Goal: Task Accomplishment & Management: Use online tool/utility

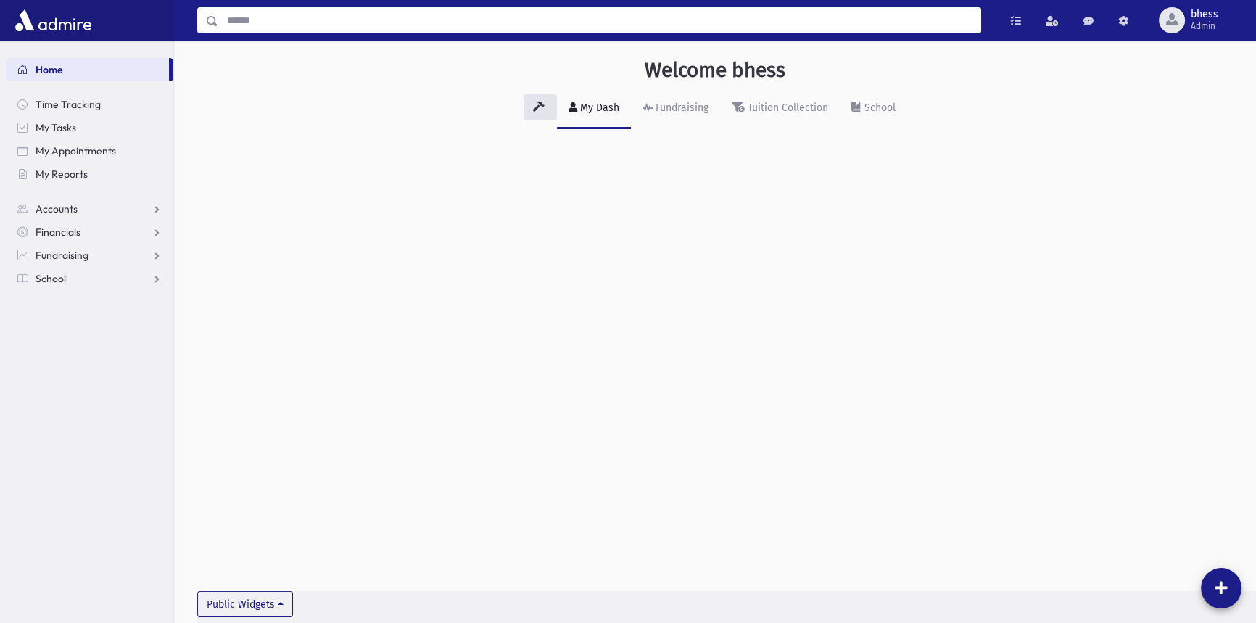
click at [300, 25] on input "Search" at bounding box center [599, 20] width 762 height 26
click at [355, 151] on div "Welcome bhess My Dash Fundraising Tuition Collection School Public Widgets" at bounding box center [715, 105] width 1082 height 129
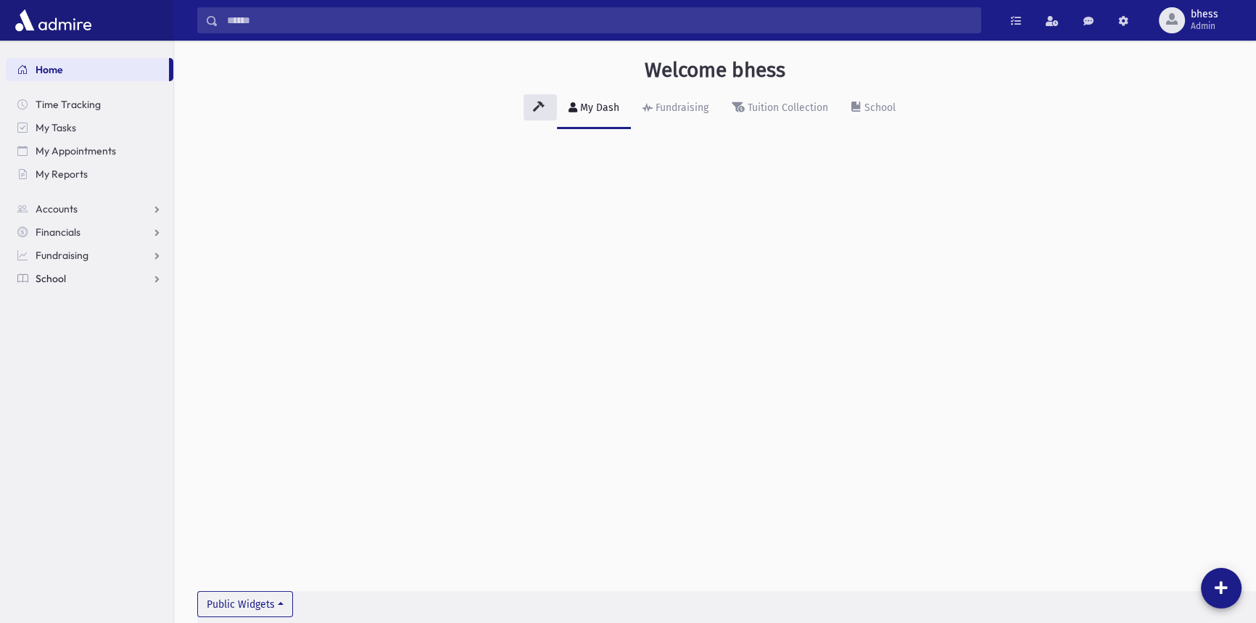
click at [38, 273] on span "School" at bounding box center [51, 278] width 30 height 13
click at [39, 292] on link "Students" at bounding box center [89, 301] width 167 height 23
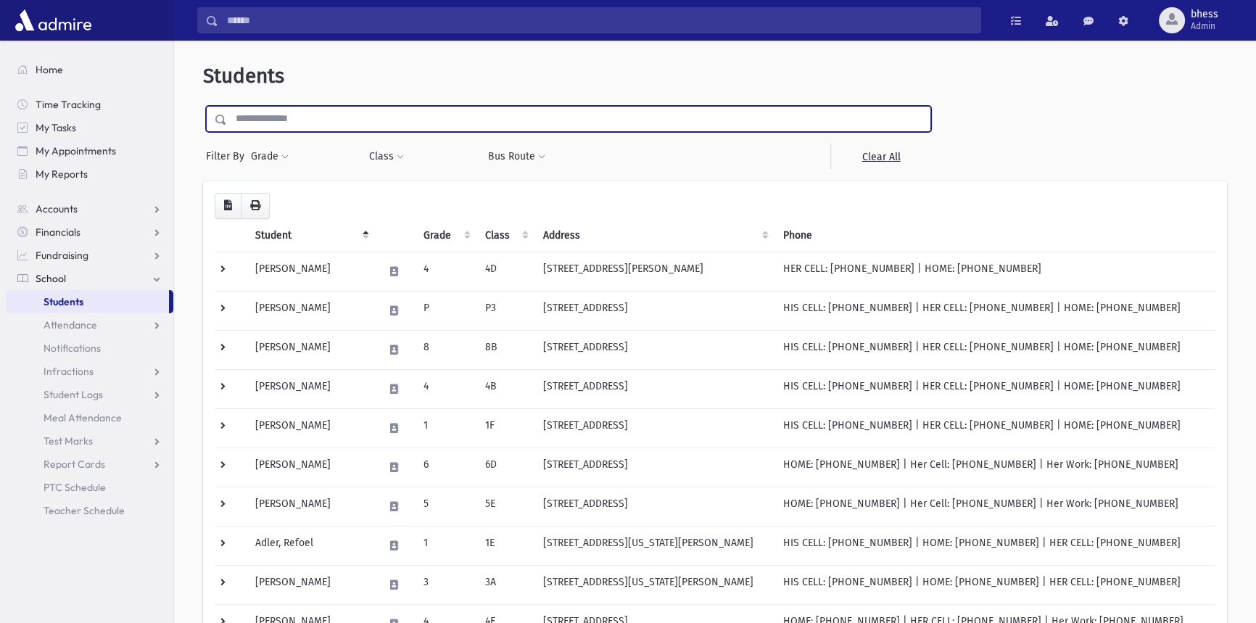
click at [299, 115] on input "text" at bounding box center [578, 119] width 703 height 26
type input "*****"
click at [203, 106] on input "submit" at bounding box center [223, 116] width 41 height 20
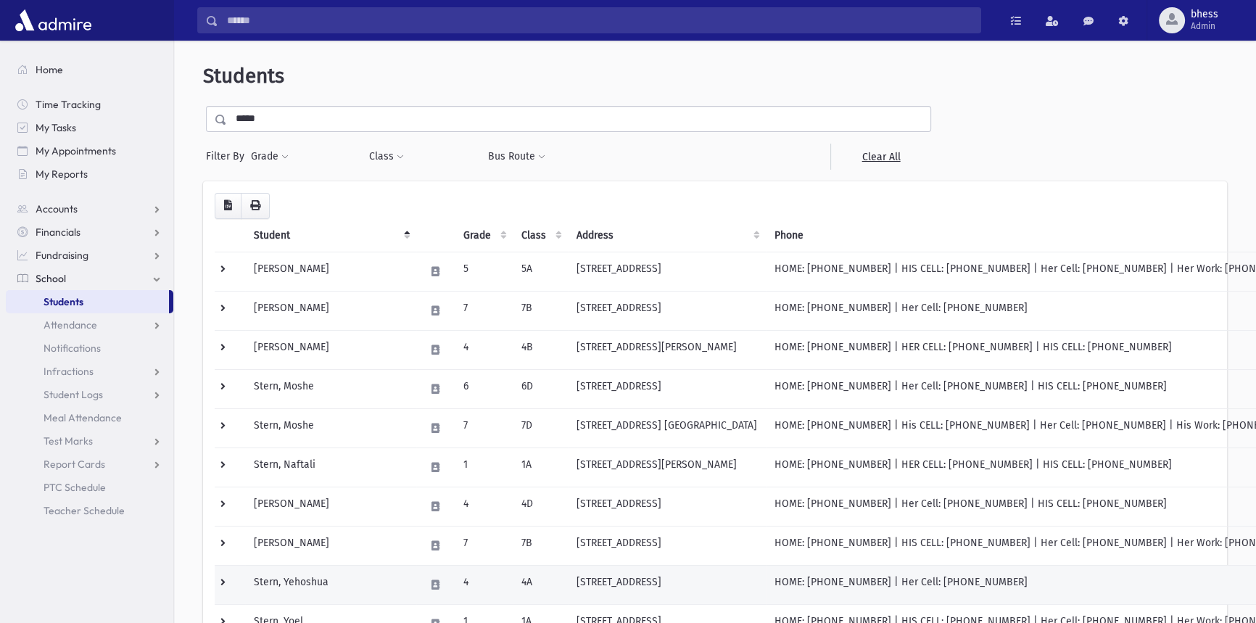
click at [315, 579] on td "Stern, Yehoshua" at bounding box center [330, 584] width 171 height 39
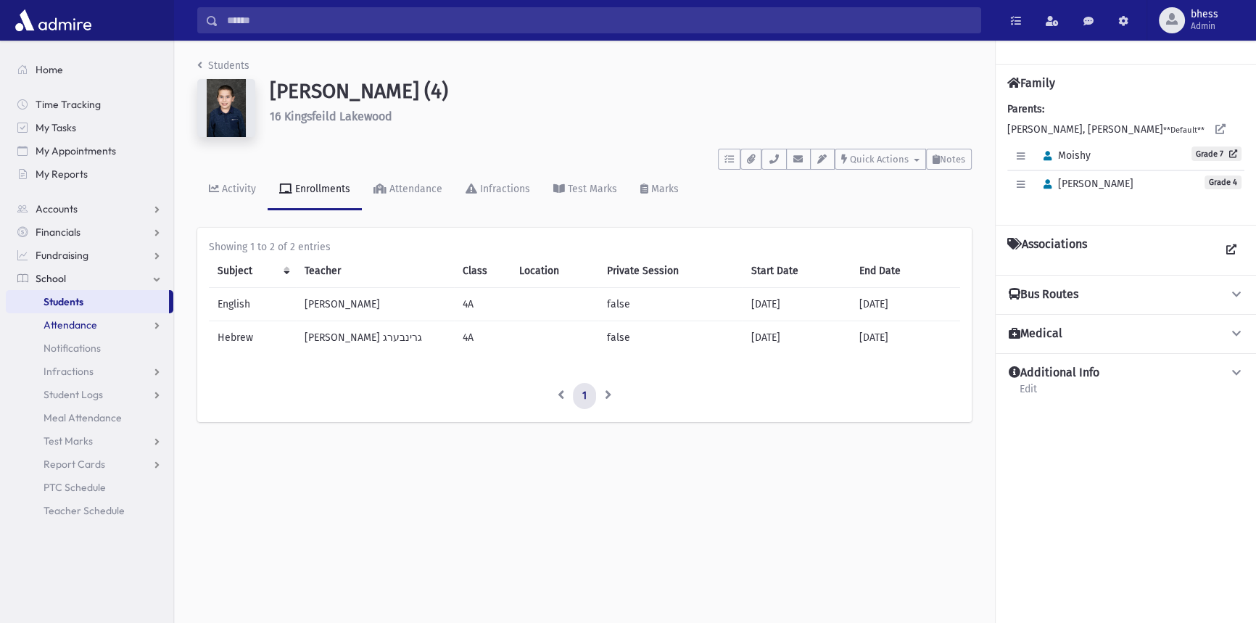
click at [32, 326] on link "Attendance" at bounding box center [89, 324] width 167 height 23
click at [58, 347] on span "Entry" at bounding box center [67, 347] width 25 height 13
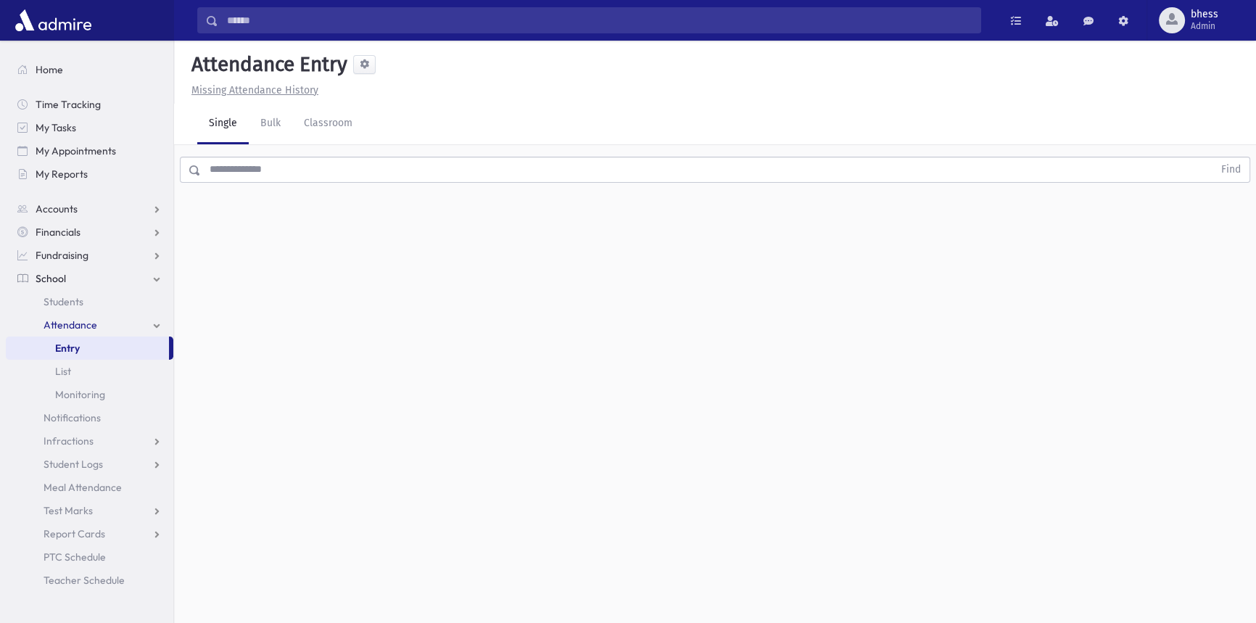
click at [266, 171] on input "text" at bounding box center [707, 170] width 1012 height 26
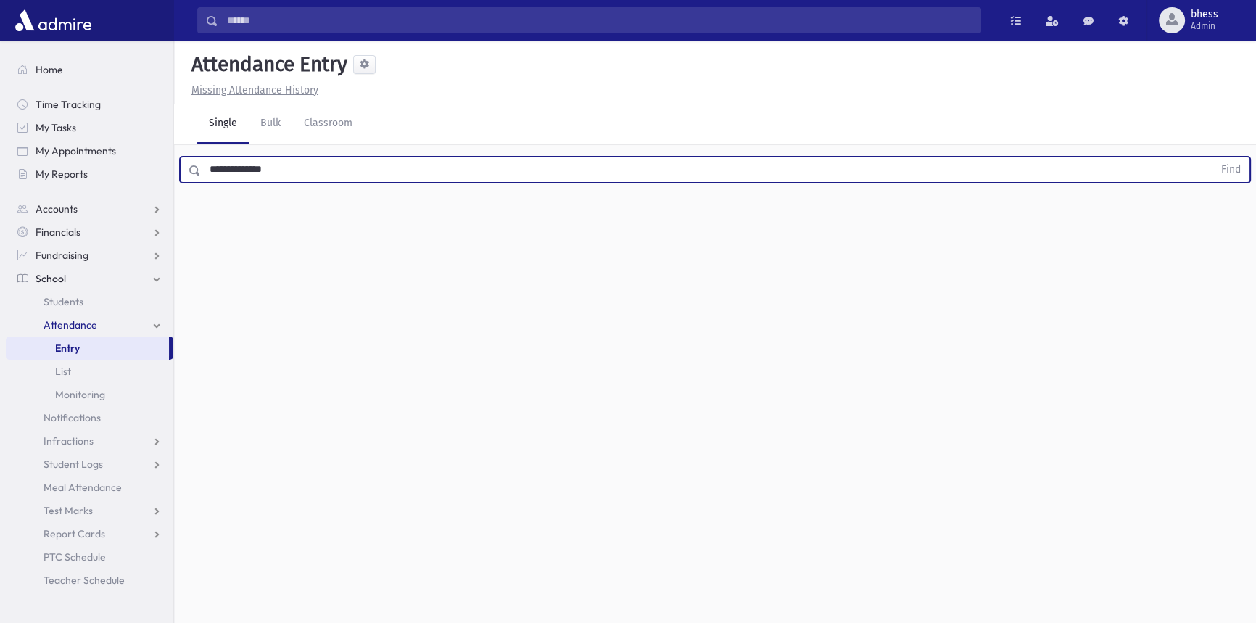
click at [1212, 157] on button "Find" at bounding box center [1230, 169] width 37 height 25
drag, startPoint x: 256, startPoint y: 171, endPoint x: 179, endPoint y: 175, distance: 77.0
click at [177, 181] on div "**********" at bounding box center [715, 166] width 1082 height 43
click at [273, 181] on input "*****" at bounding box center [707, 170] width 1012 height 26
type input "*****"
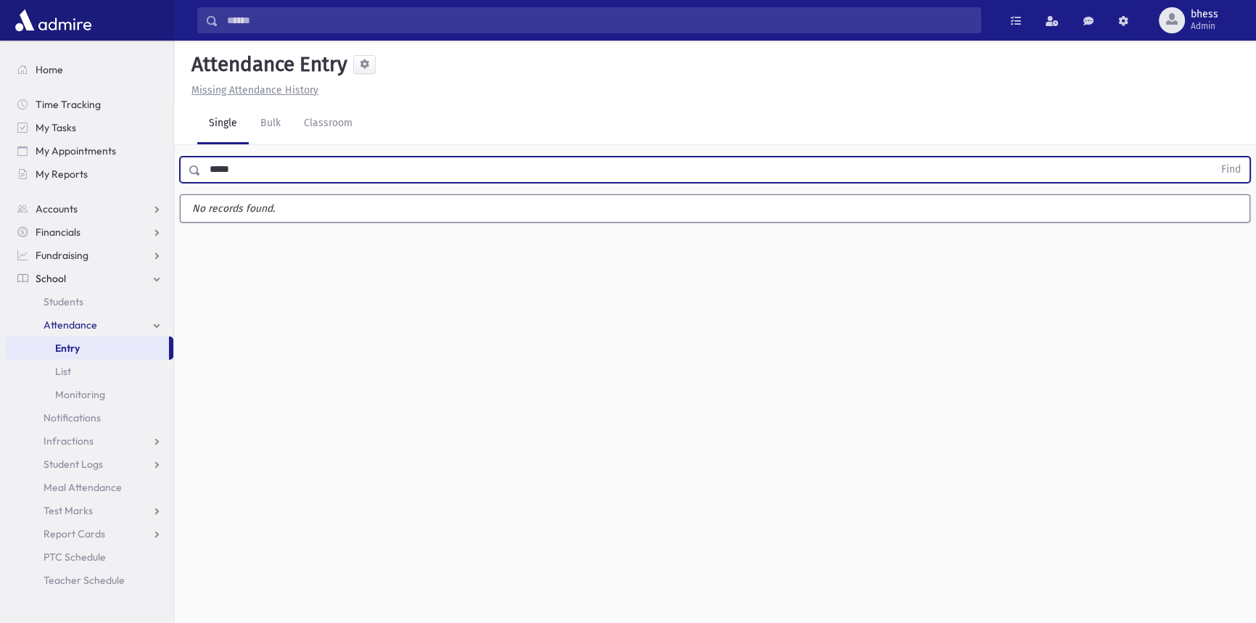
click at [1212, 157] on button "Find" at bounding box center [1230, 169] width 37 height 25
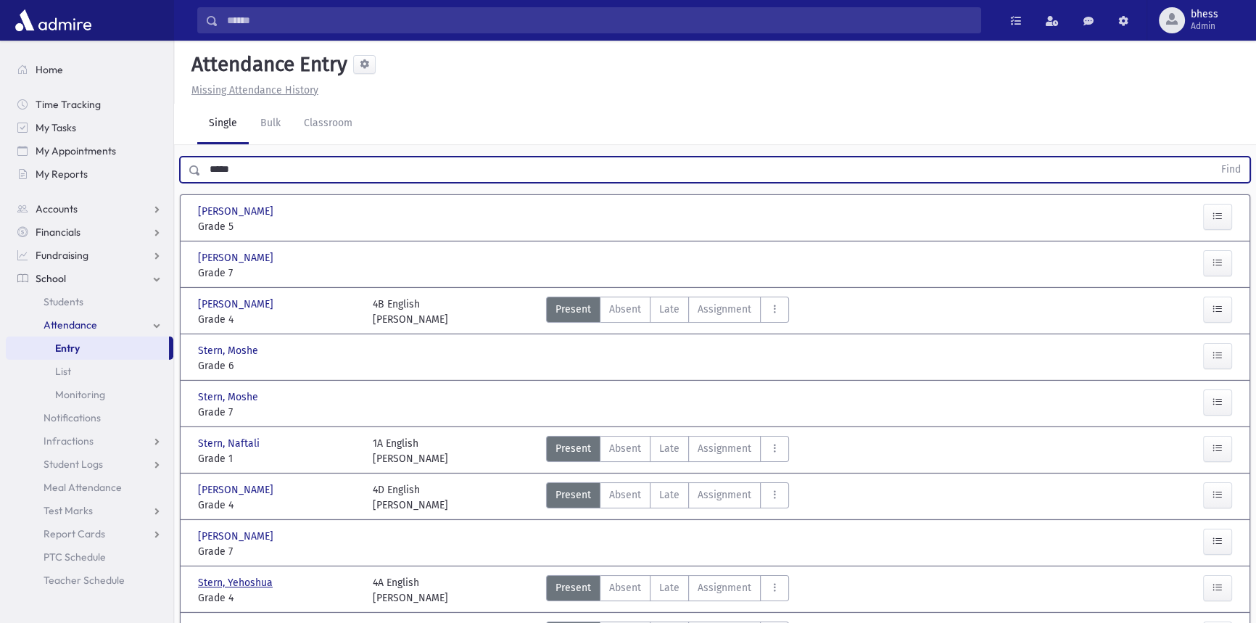
click at [265, 581] on span "Stern, Yehoshua" at bounding box center [237, 582] width 78 height 15
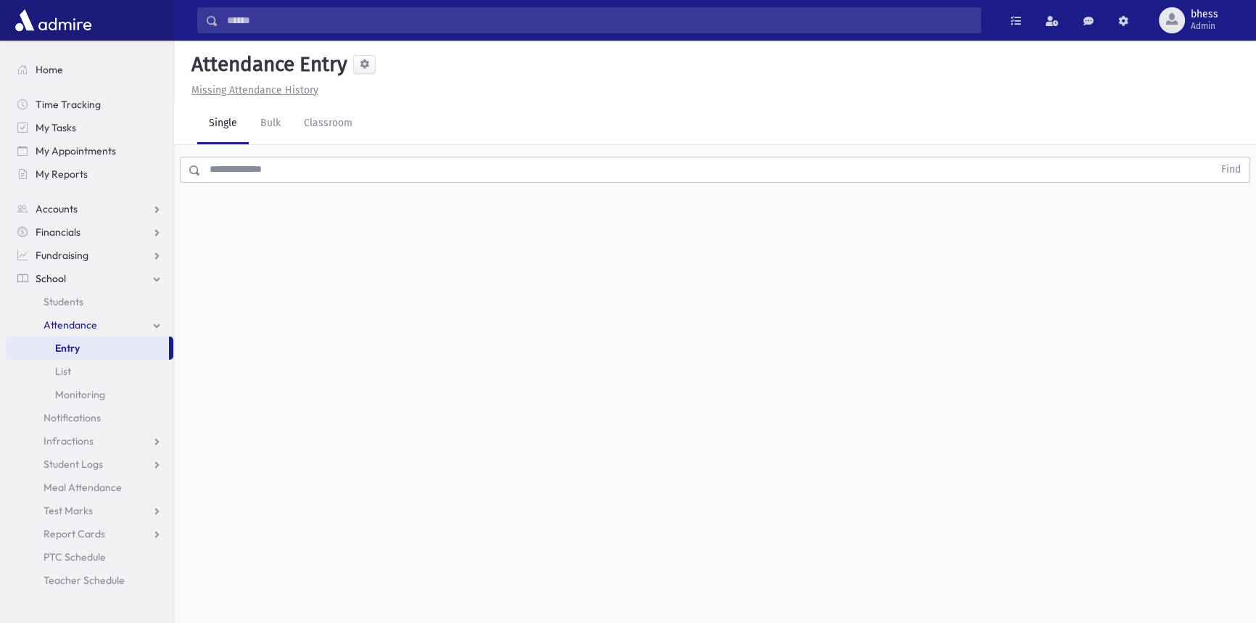
click at [268, 170] on input "text" at bounding box center [707, 170] width 1012 height 26
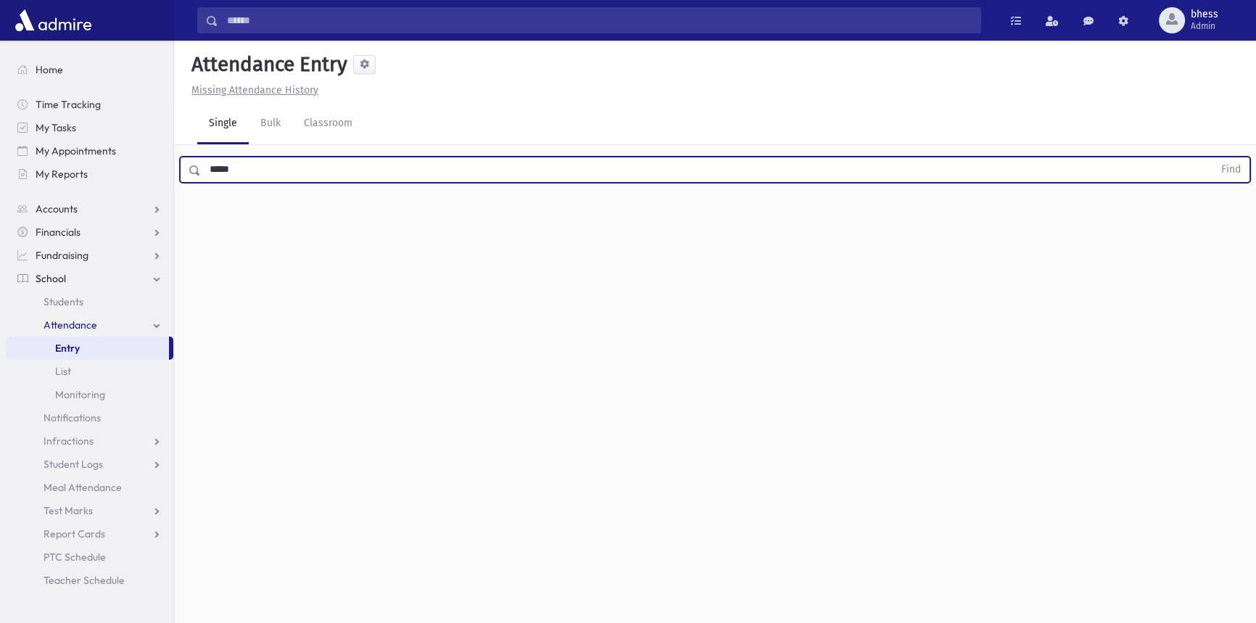
click at [1212, 157] on button "Find" at bounding box center [1230, 169] width 37 height 25
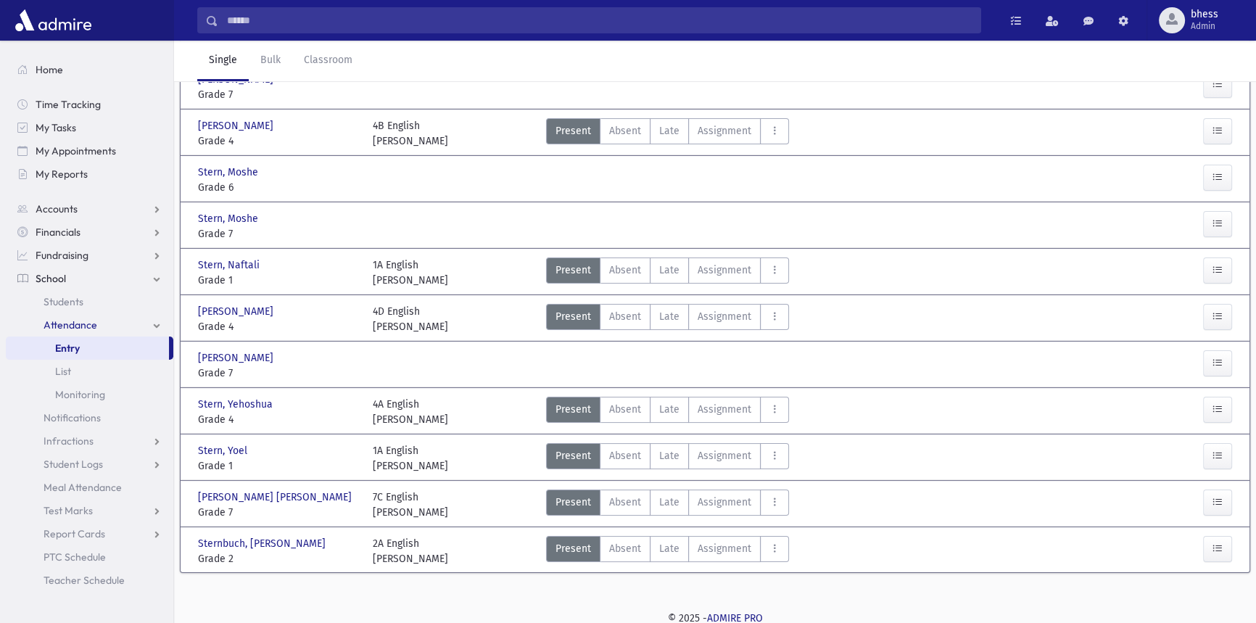
scroll to position [179, 0]
click at [659, 405] on span "Late" at bounding box center [669, 408] width 20 height 15
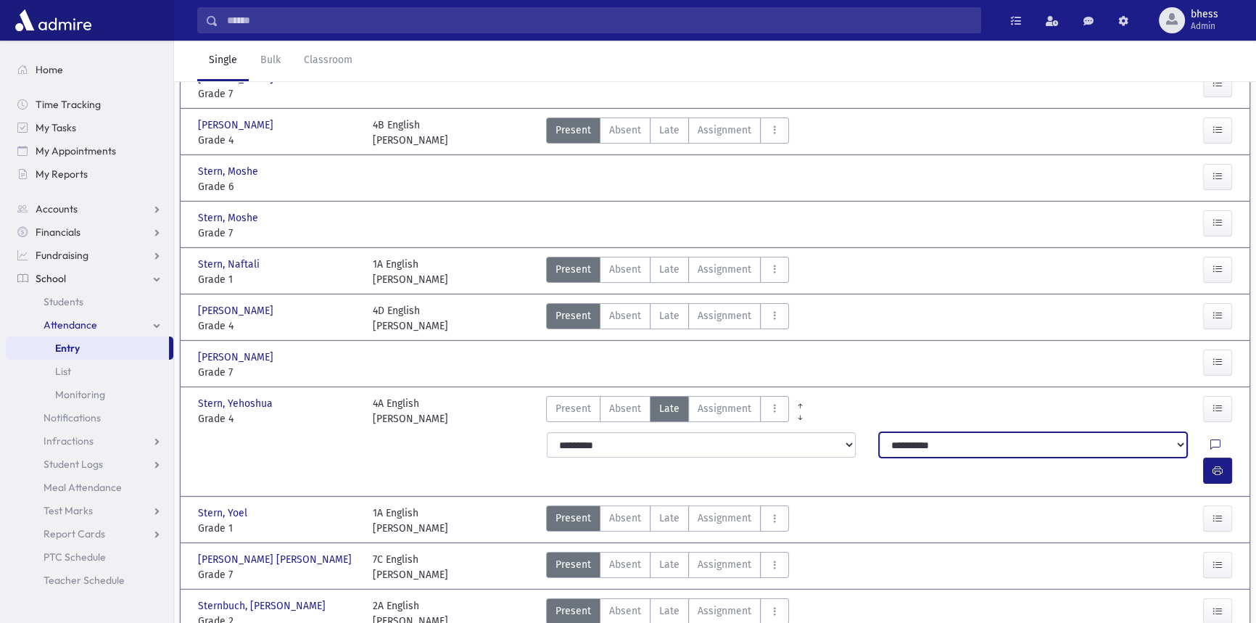
click at [908, 440] on select "**********" at bounding box center [1033, 445] width 308 height 26
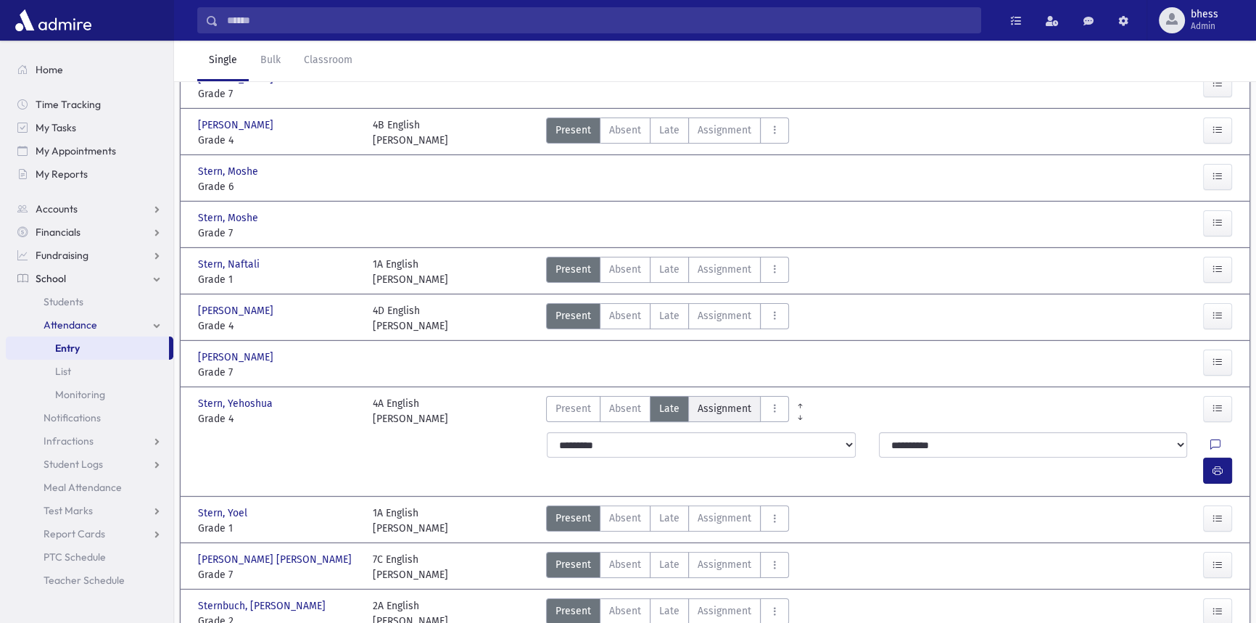
click at [716, 401] on span "Assignment" at bounding box center [724, 408] width 54 height 15
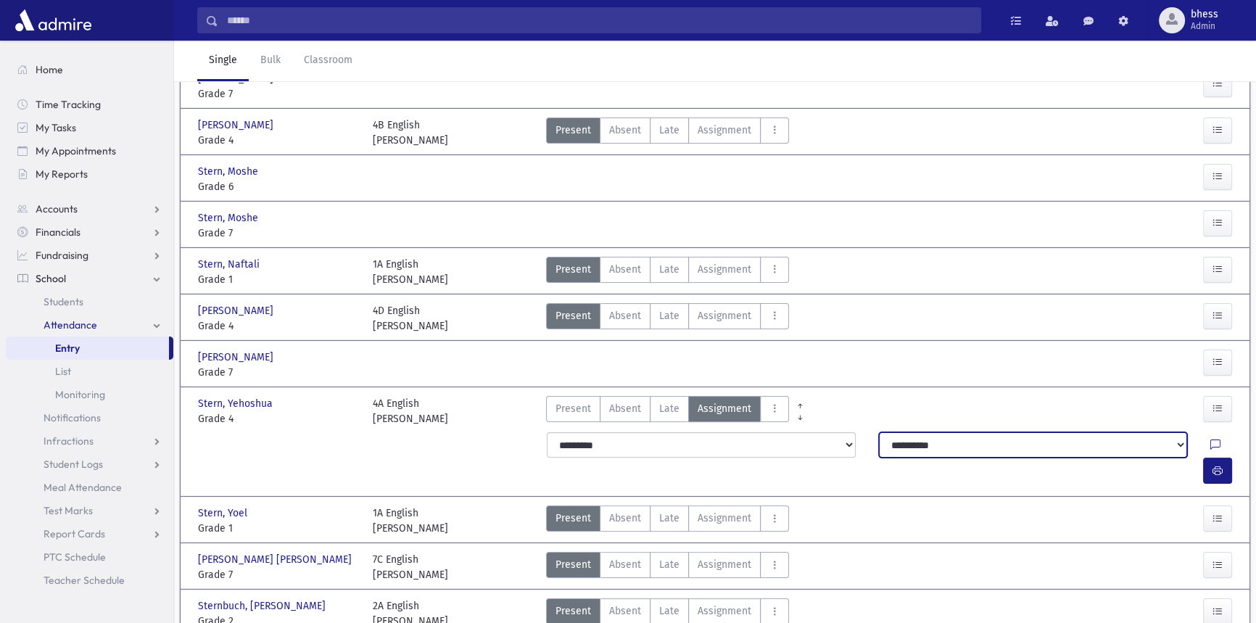
click at [879, 439] on select "**********" at bounding box center [1033, 445] width 308 height 26
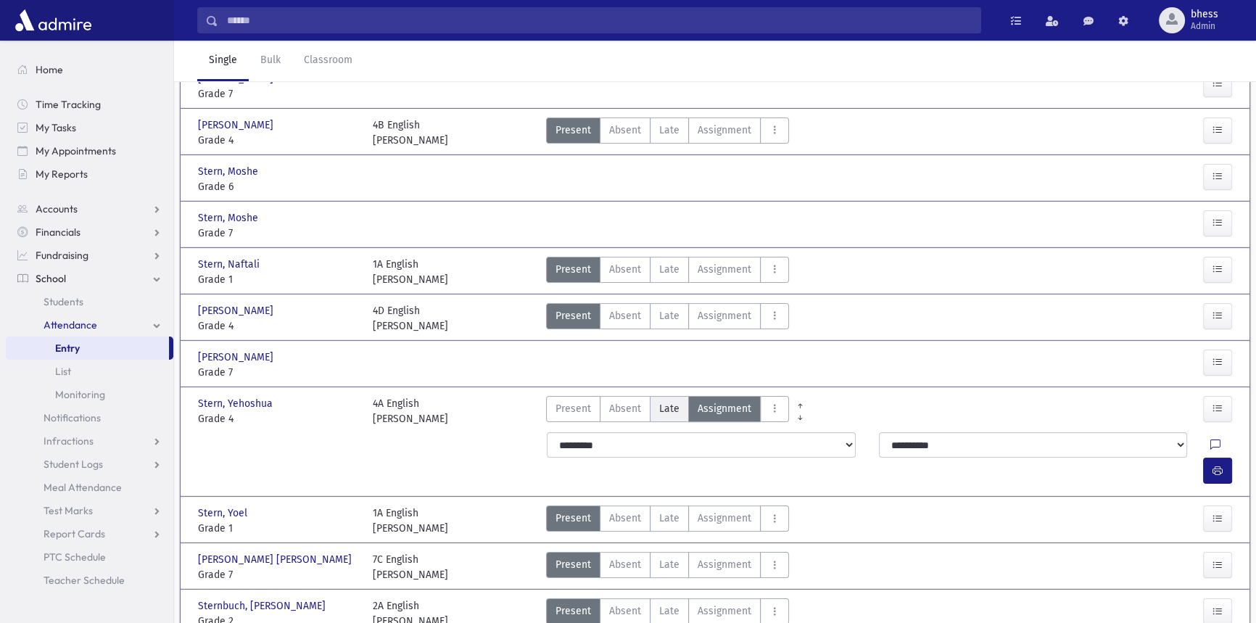
click at [677, 413] on label "Late Late" at bounding box center [669, 409] width 39 height 26
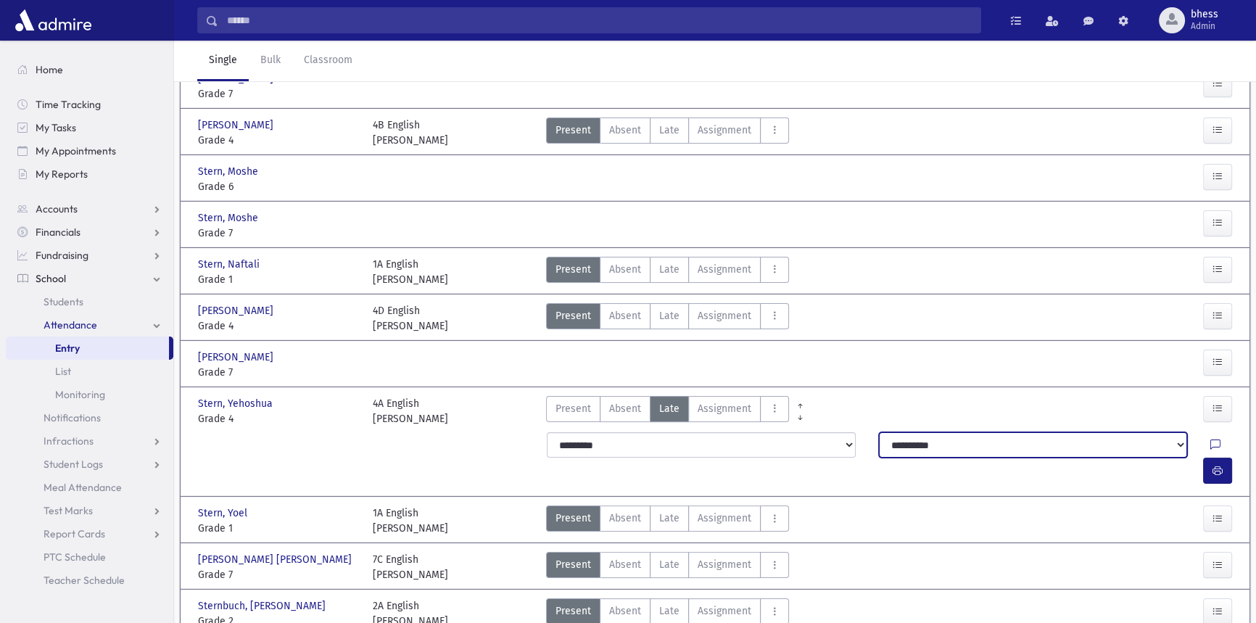
click at [879, 439] on select "**********" at bounding box center [1033, 445] width 308 height 26
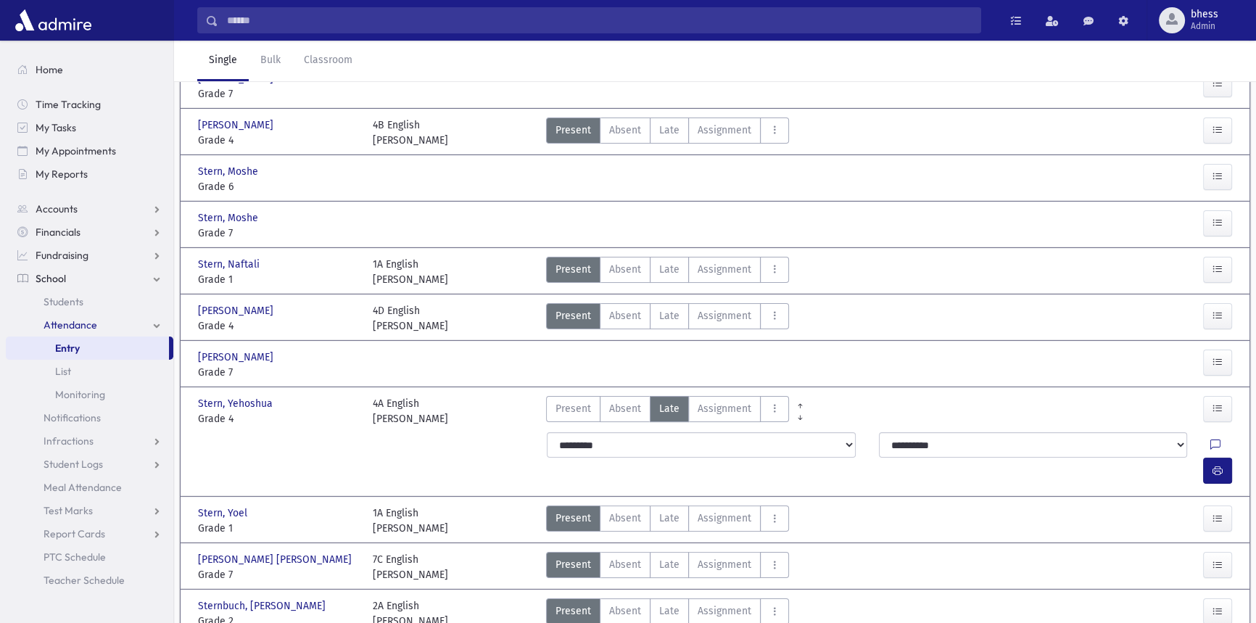
click at [518, 444] on div "**********" at bounding box center [715, 458] width 1060 height 64
click at [610, 410] on span "Absent" at bounding box center [625, 408] width 32 height 15
click at [771, 405] on icon "AttTypes" at bounding box center [774, 408] width 10 height 12
click at [770, 406] on icon "AttTypes" at bounding box center [774, 408] width 10 height 12
click at [1211, 407] on button "button" at bounding box center [1217, 409] width 29 height 26
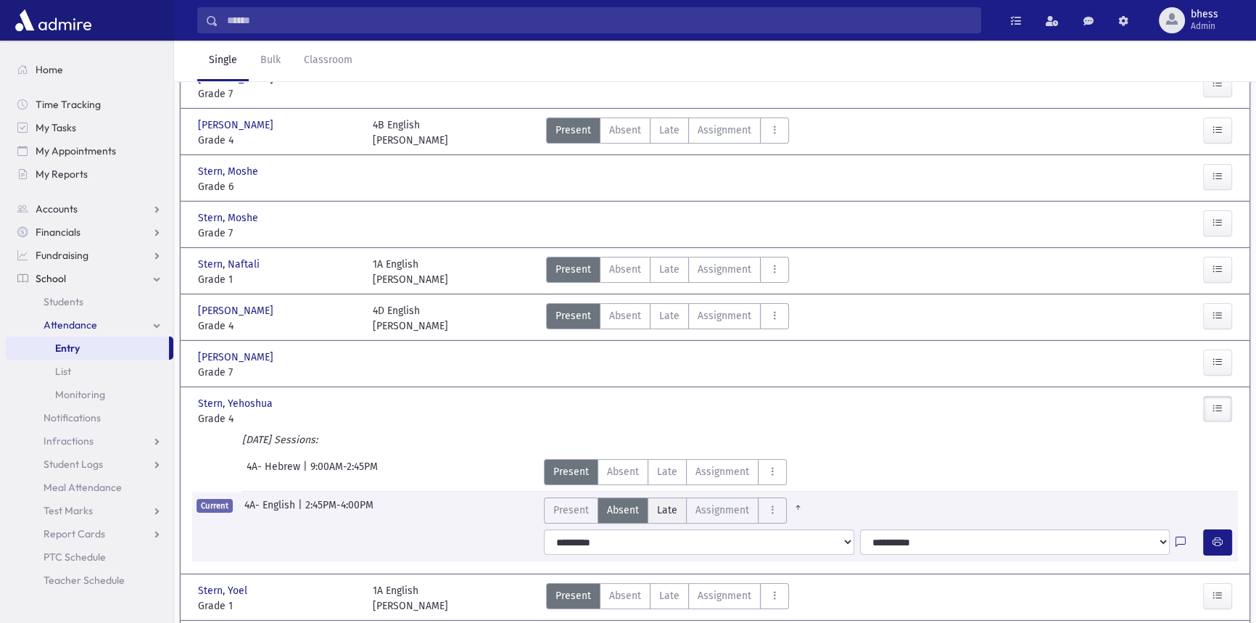
click at [676, 512] on label "Late Late" at bounding box center [666, 510] width 39 height 26
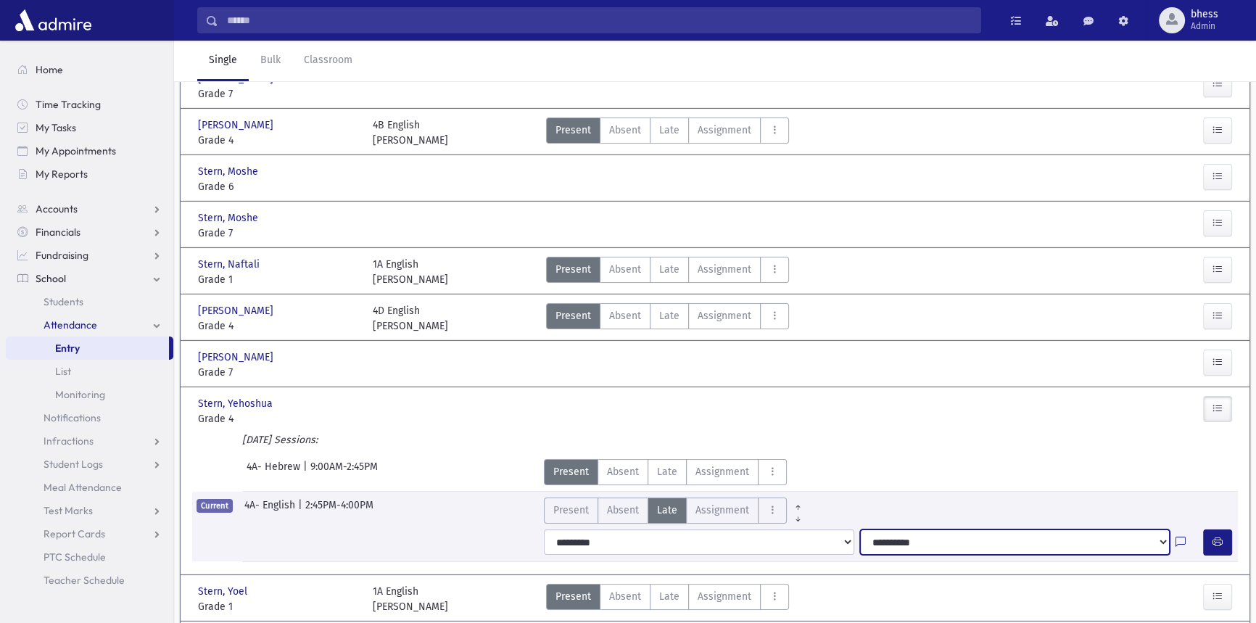
click at [884, 536] on select "**********" at bounding box center [1015, 542] width 310 height 26
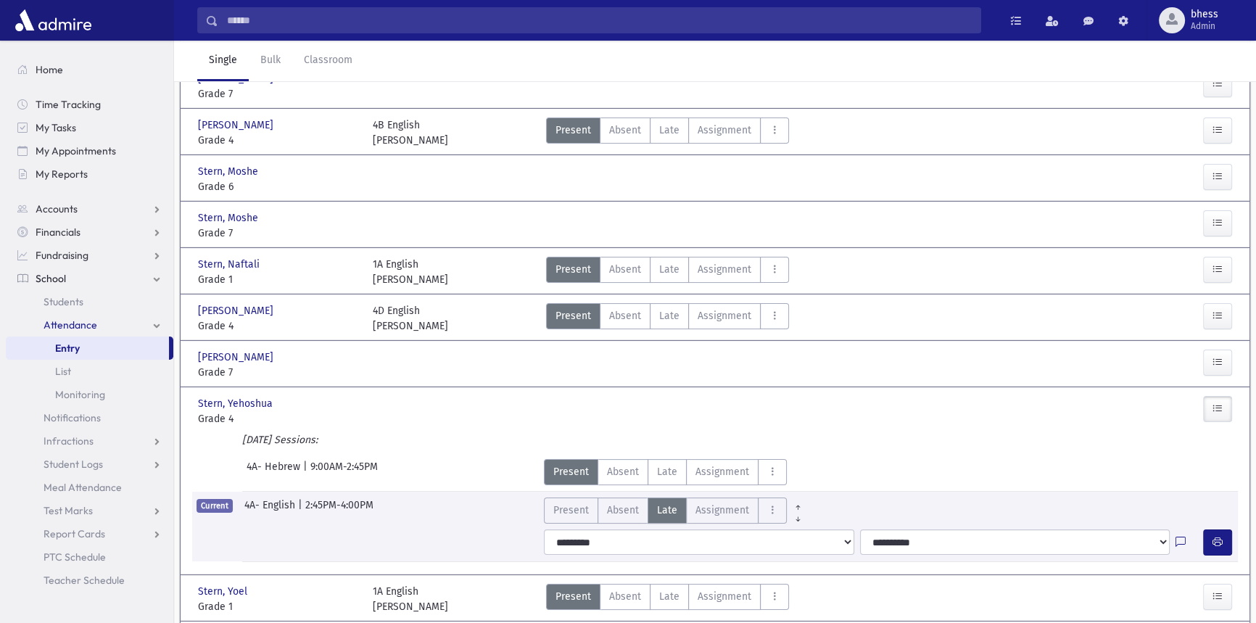
click at [584, 436] on div "[DATE] Sessions:" at bounding box center [714, 442] width 1045 height 21
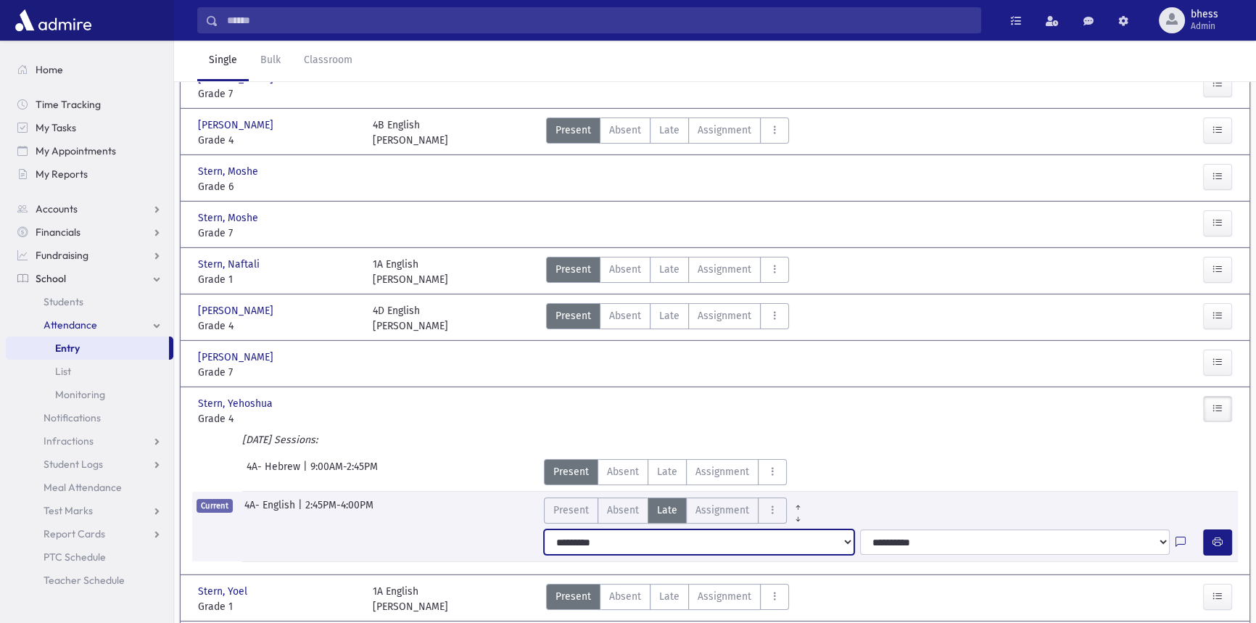
click at [779, 535] on select "**********" at bounding box center [699, 542] width 310 height 26
click at [544, 529] on select "**********" at bounding box center [699, 542] width 310 height 26
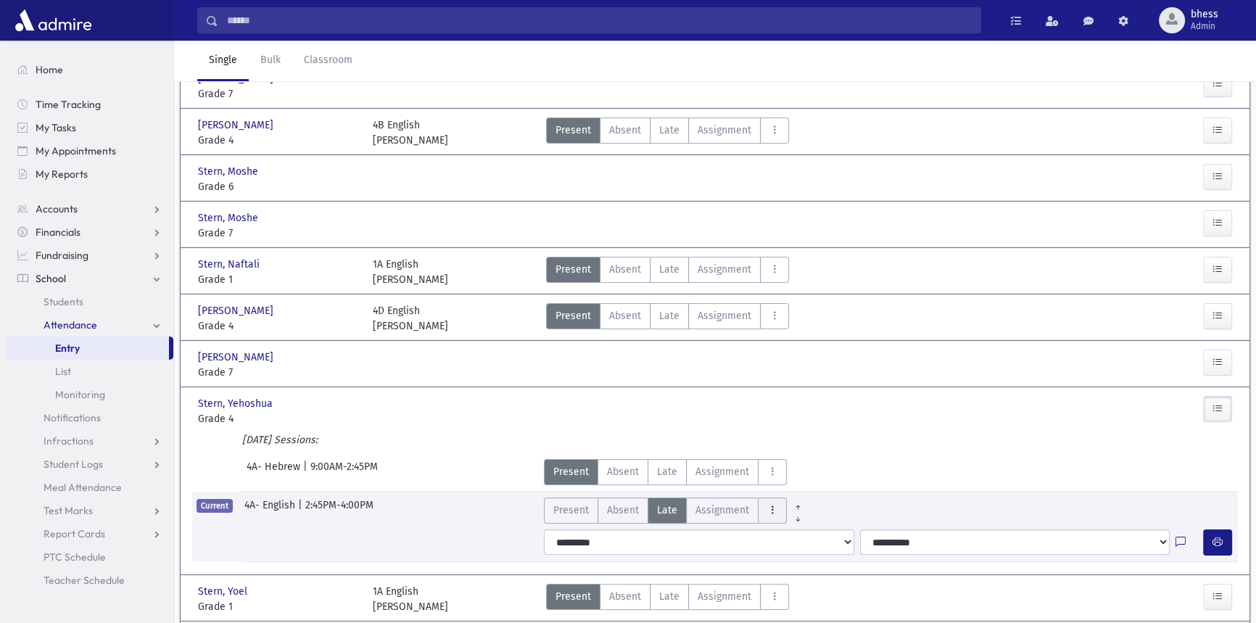
click at [767, 511] on icon "AttTypes" at bounding box center [772, 510] width 10 height 12
click at [768, 500] on button "AttTypes" at bounding box center [772, 510] width 29 height 26
click at [768, 474] on icon "AttTypes" at bounding box center [772, 471] width 10 height 12
click at [768, 471] on icon "AttTypes" at bounding box center [772, 471] width 10 height 12
click at [809, 447] on div "[DATE] Sessions:" at bounding box center [714, 442] width 1045 height 21
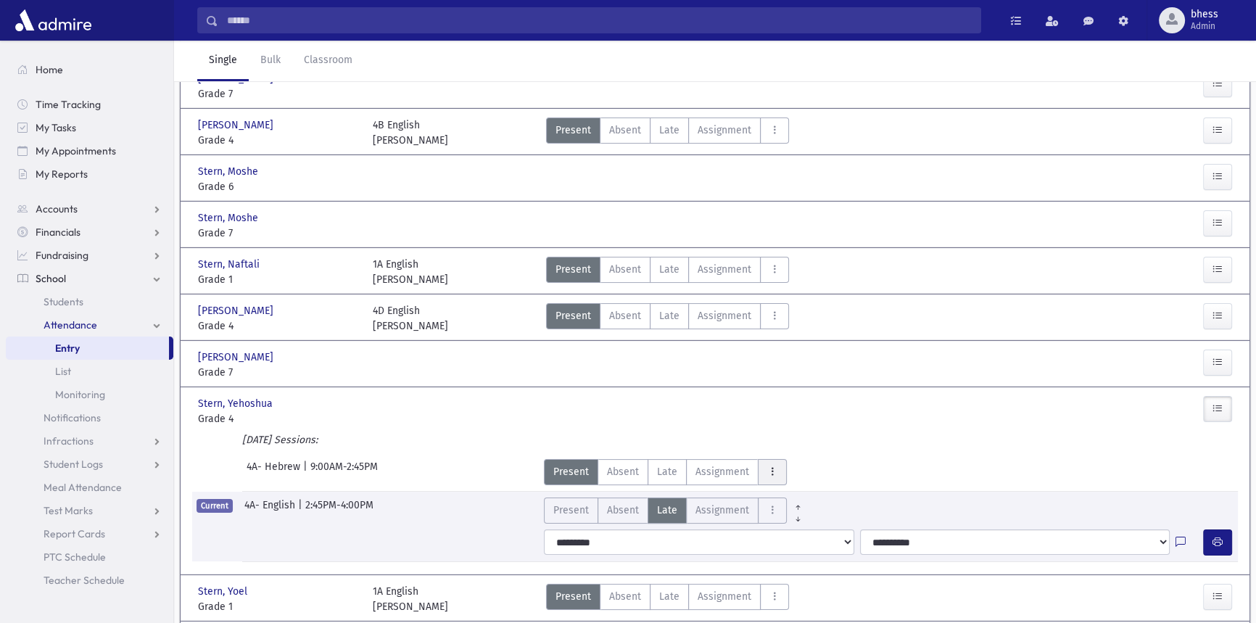
click at [782, 472] on button "AttTypes" at bounding box center [772, 472] width 29 height 26
click at [772, 507] on icon "AttTypes" at bounding box center [772, 510] width 10 height 12
click at [770, 506] on icon "AttTypes" at bounding box center [772, 510] width 10 height 12
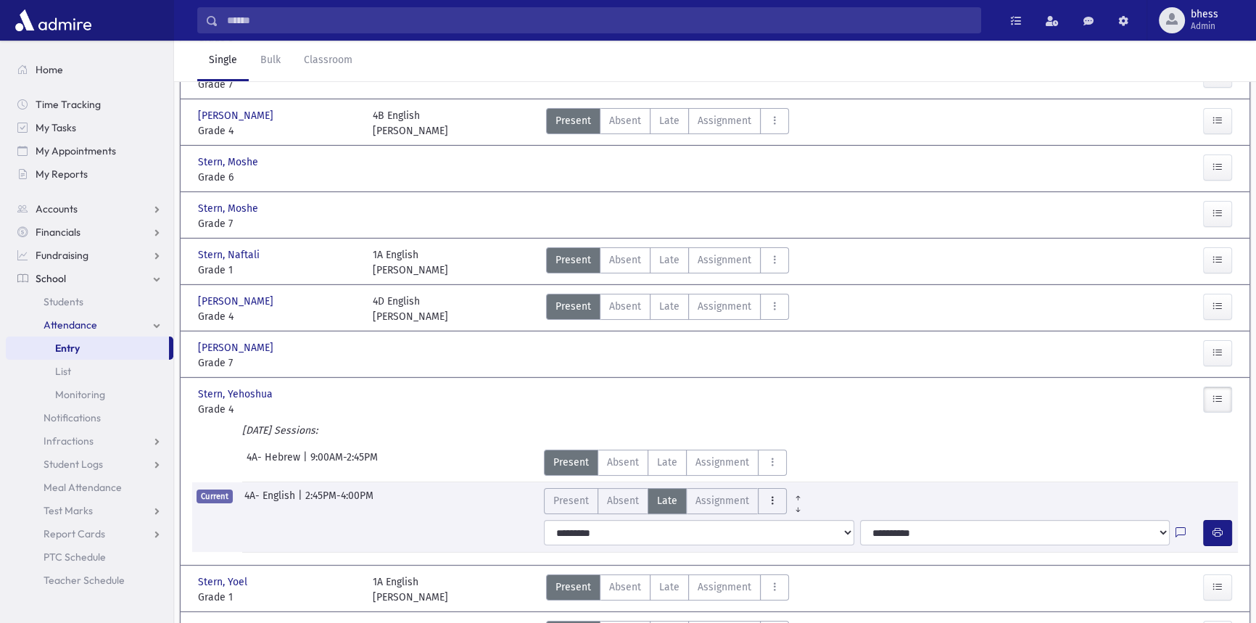
scroll to position [320, 0]
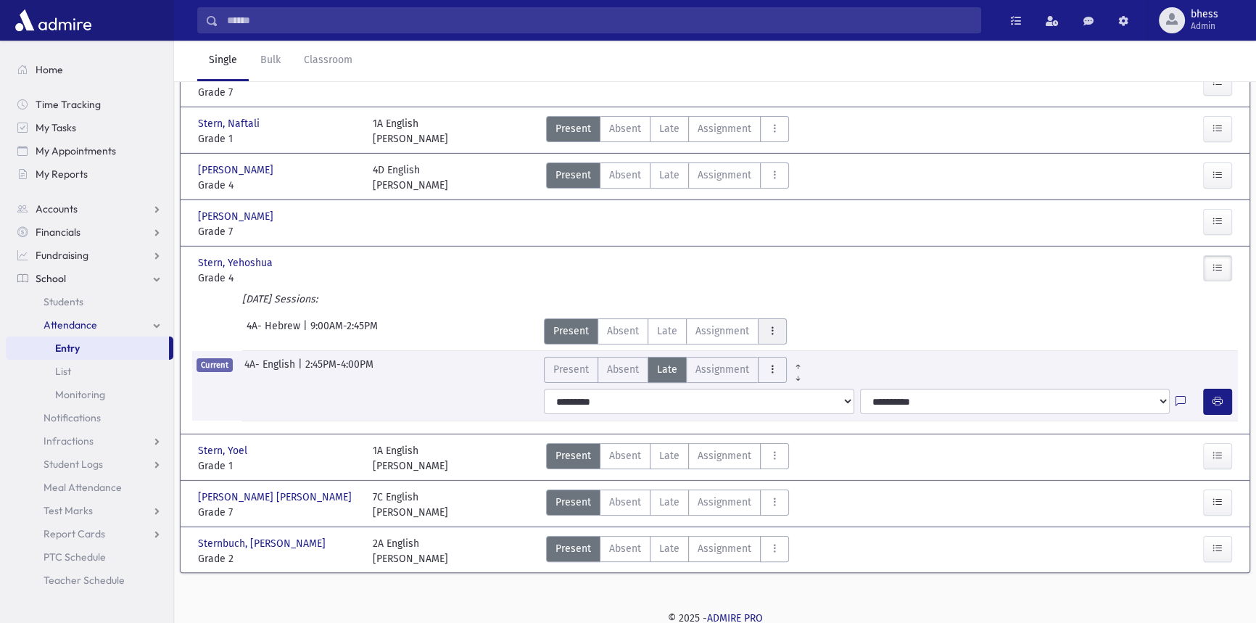
click at [758, 321] on button "AttTypes" at bounding box center [772, 331] width 29 height 26
click at [778, 325] on button "AttTypes" at bounding box center [772, 331] width 29 height 26
click at [890, 318] on div "Present P Absent A Late Late Assignment Assignment C" at bounding box center [714, 331] width 353 height 26
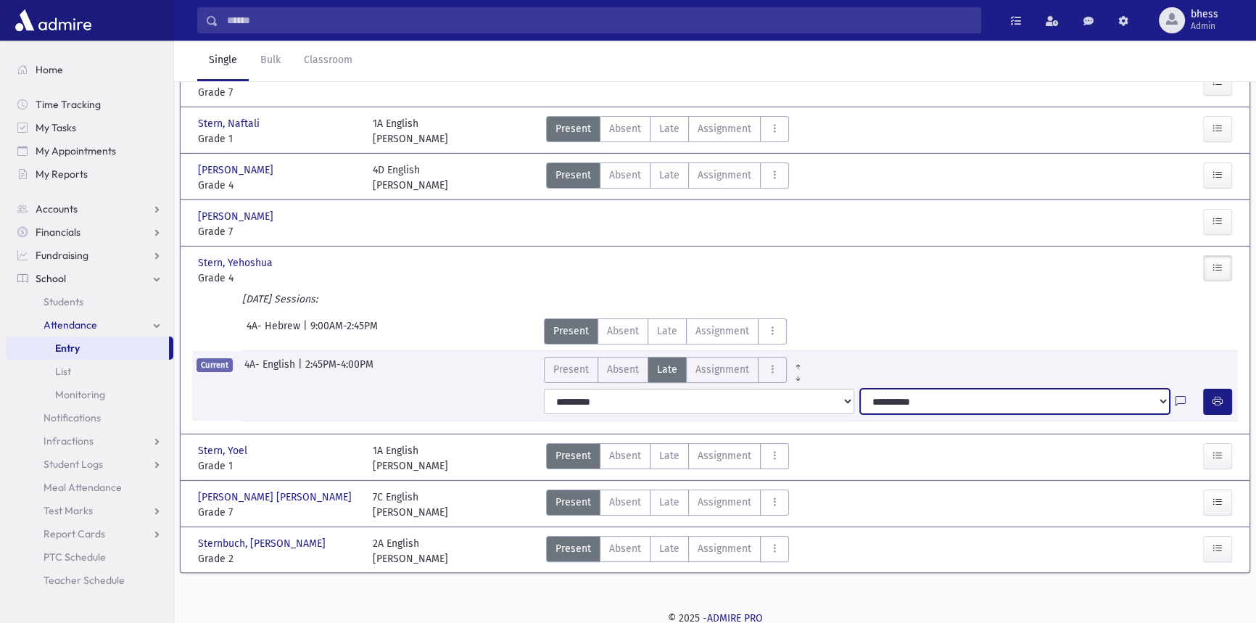
click at [876, 392] on select "**********" at bounding box center [1015, 402] width 310 height 26
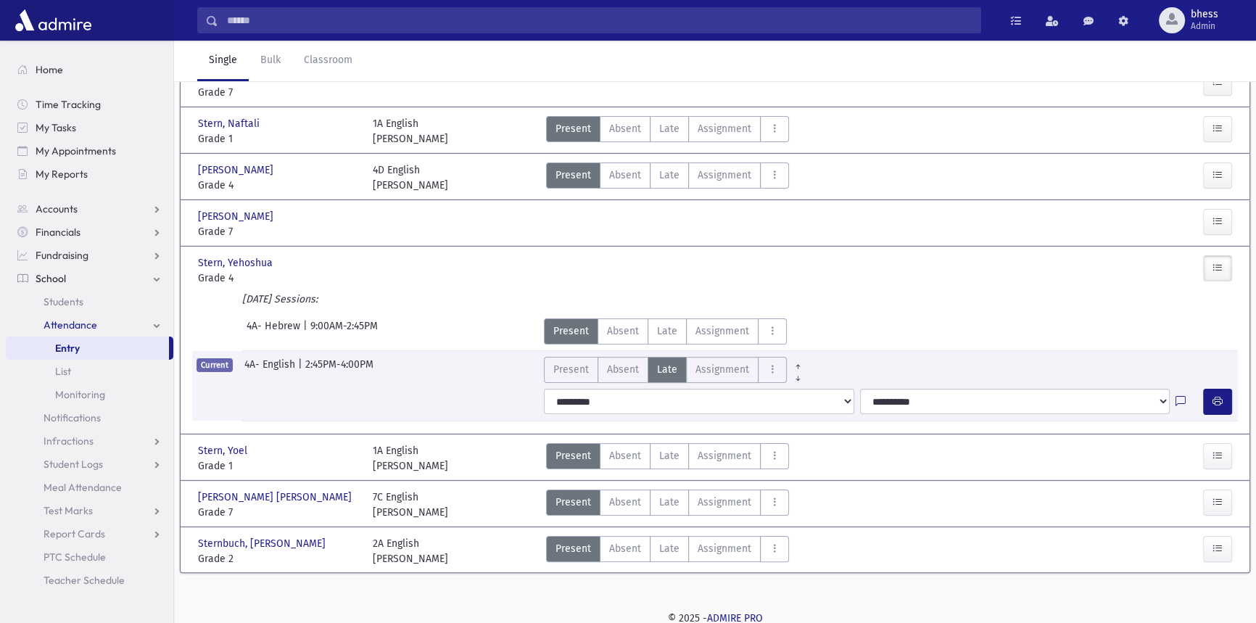
click at [842, 302] on div "[DATE] Sessions:" at bounding box center [714, 301] width 1045 height 21
click at [585, 371] on span "Present" at bounding box center [571, 369] width 36 height 15
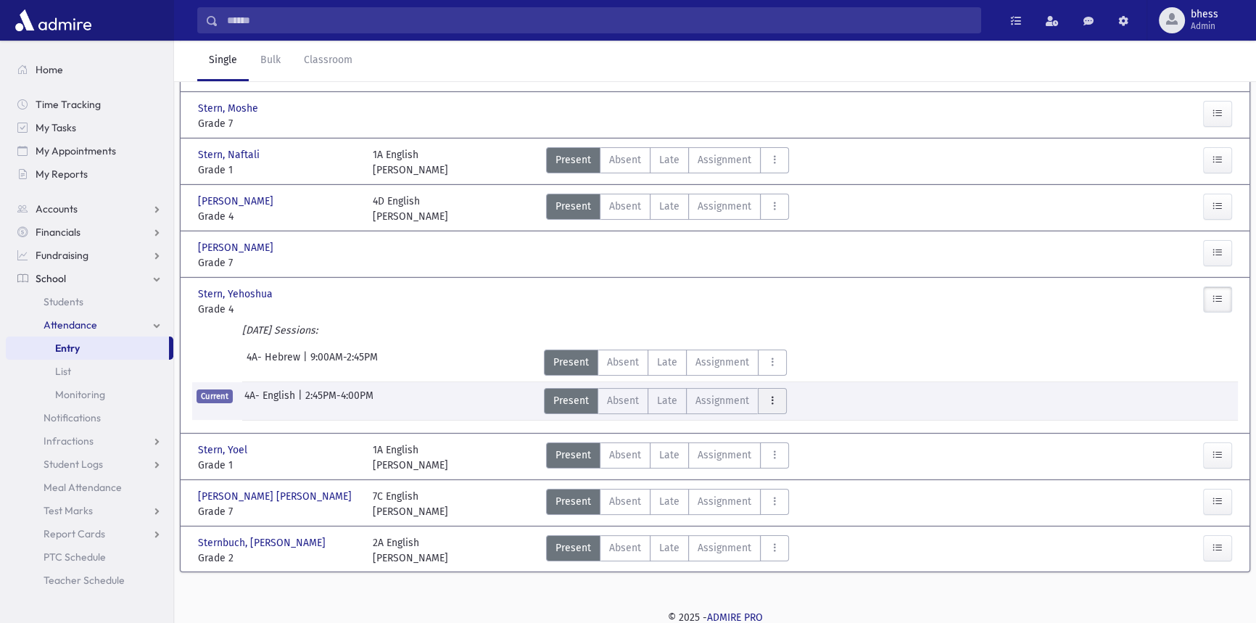
click at [768, 398] on icon "AttTypes" at bounding box center [772, 400] width 10 height 12
click at [780, 363] on button "AttTypes" at bounding box center [772, 362] width 29 height 26
click at [668, 403] on span "Late" at bounding box center [667, 400] width 20 height 15
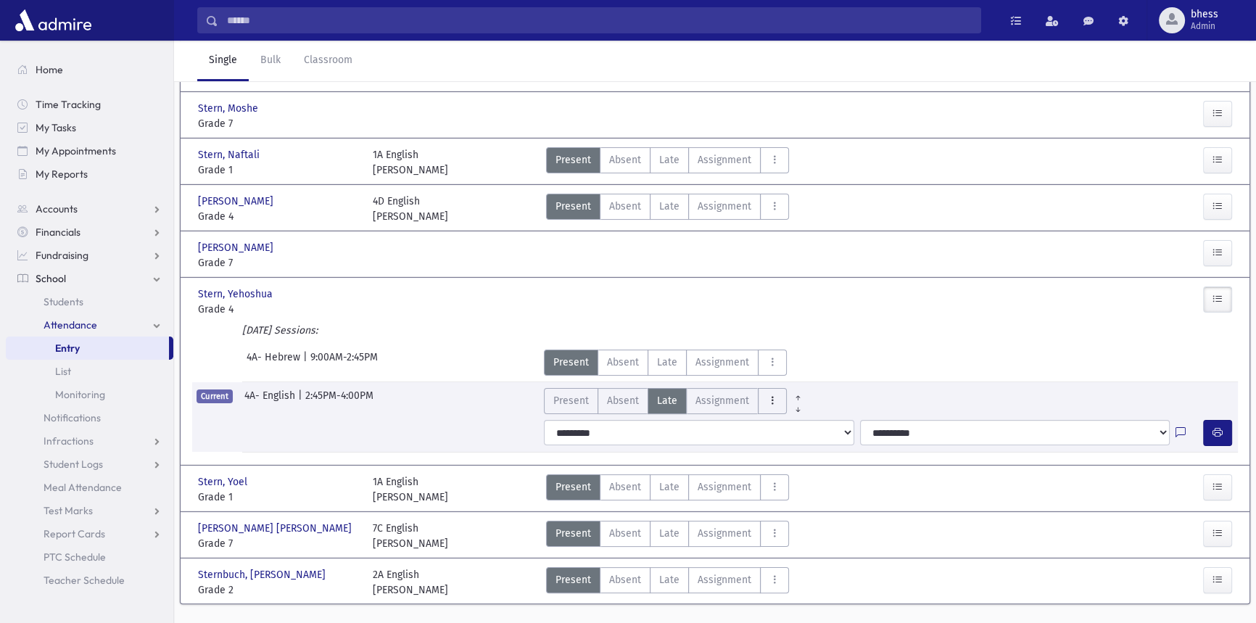
click at [771, 400] on icon "AttTypes" at bounding box center [772, 400] width 10 height 12
click at [586, 399] on span "Present" at bounding box center [571, 400] width 36 height 15
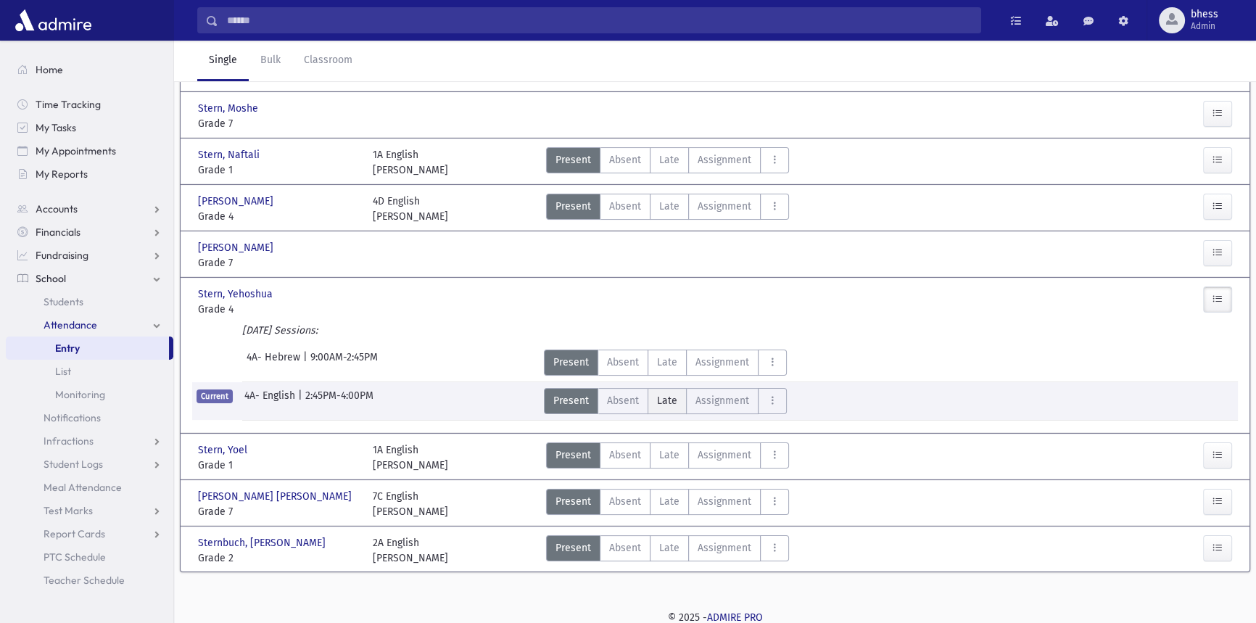
click at [661, 405] on span "Late" at bounding box center [667, 400] width 20 height 15
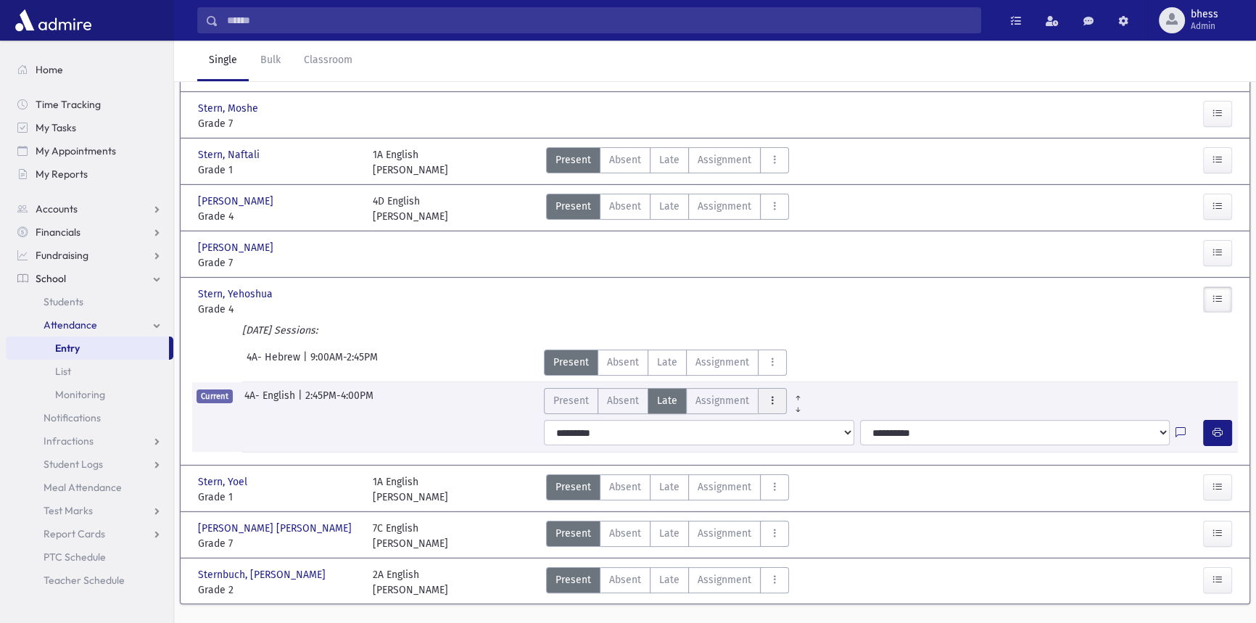
click at [770, 400] on icon "AttTypes" at bounding box center [772, 400] width 10 height 12
click at [581, 399] on span "Present" at bounding box center [571, 400] width 36 height 15
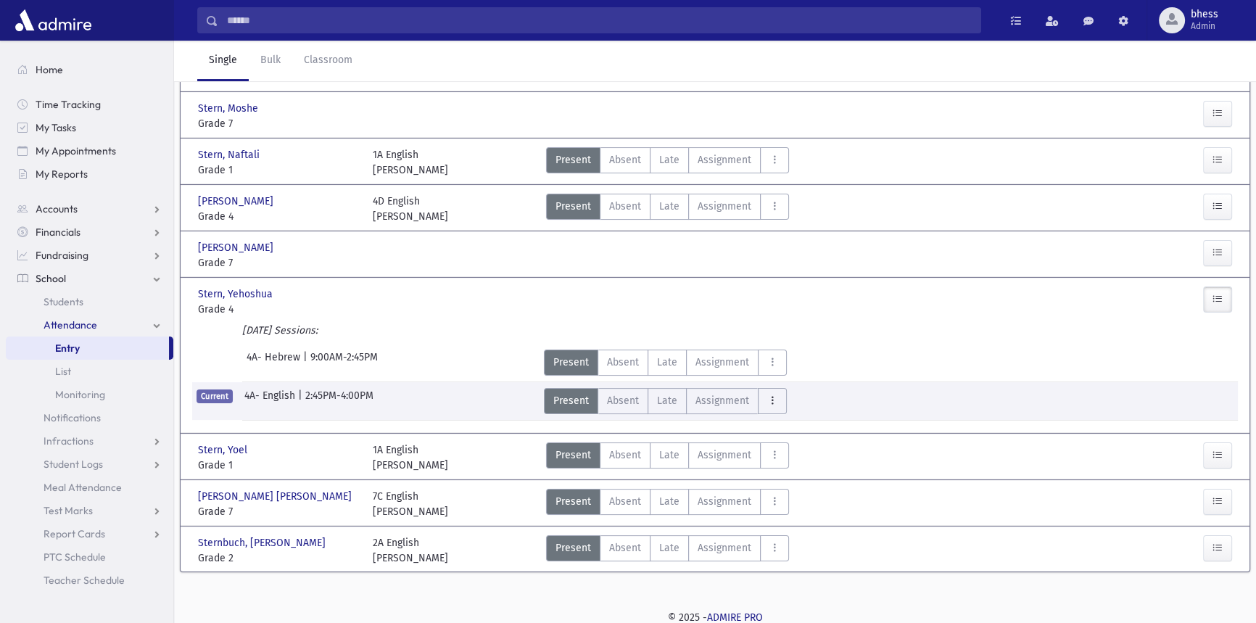
click at [761, 396] on button "AttTypes" at bounding box center [772, 401] width 29 height 26
click at [779, 402] on button "AttTypes" at bounding box center [772, 401] width 29 height 26
click at [662, 402] on span "Late" at bounding box center [667, 400] width 20 height 15
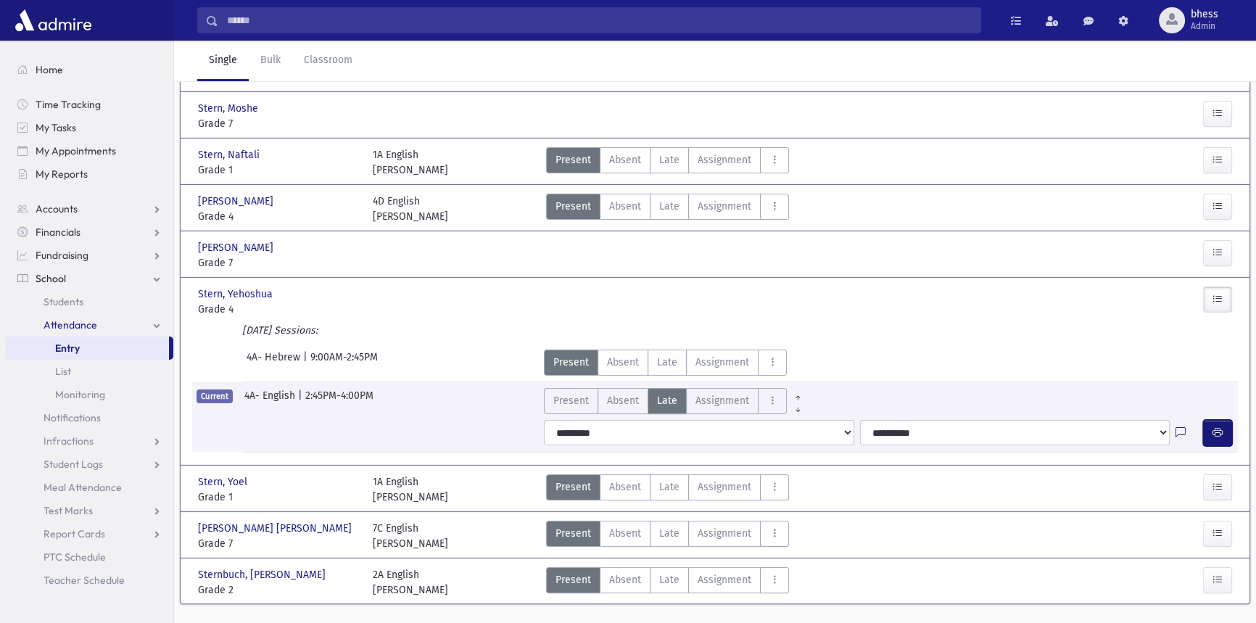
click at [1225, 428] on button "button" at bounding box center [1217, 433] width 29 height 26
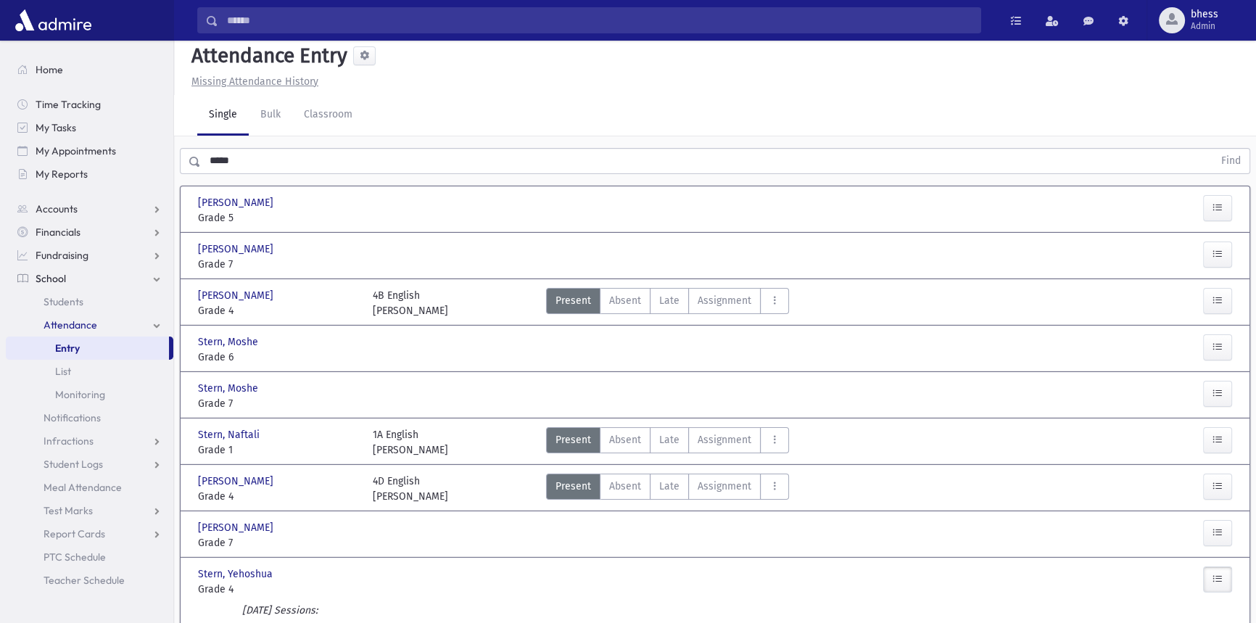
scroll to position [0, 0]
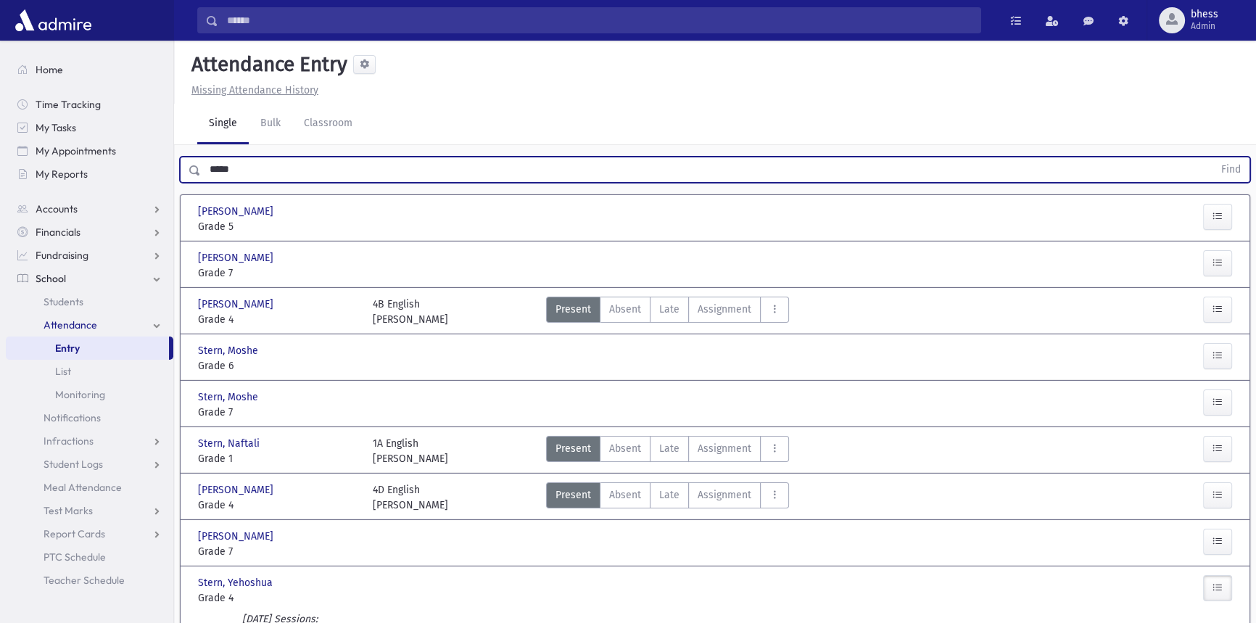
drag, startPoint x: 257, startPoint y: 169, endPoint x: 201, endPoint y: 175, distance: 56.1
click at [201, 175] on input "*****" at bounding box center [707, 170] width 1012 height 26
click at [1212, 157] on button "Find" at bounding box center [1230, 169] width 37 height 25
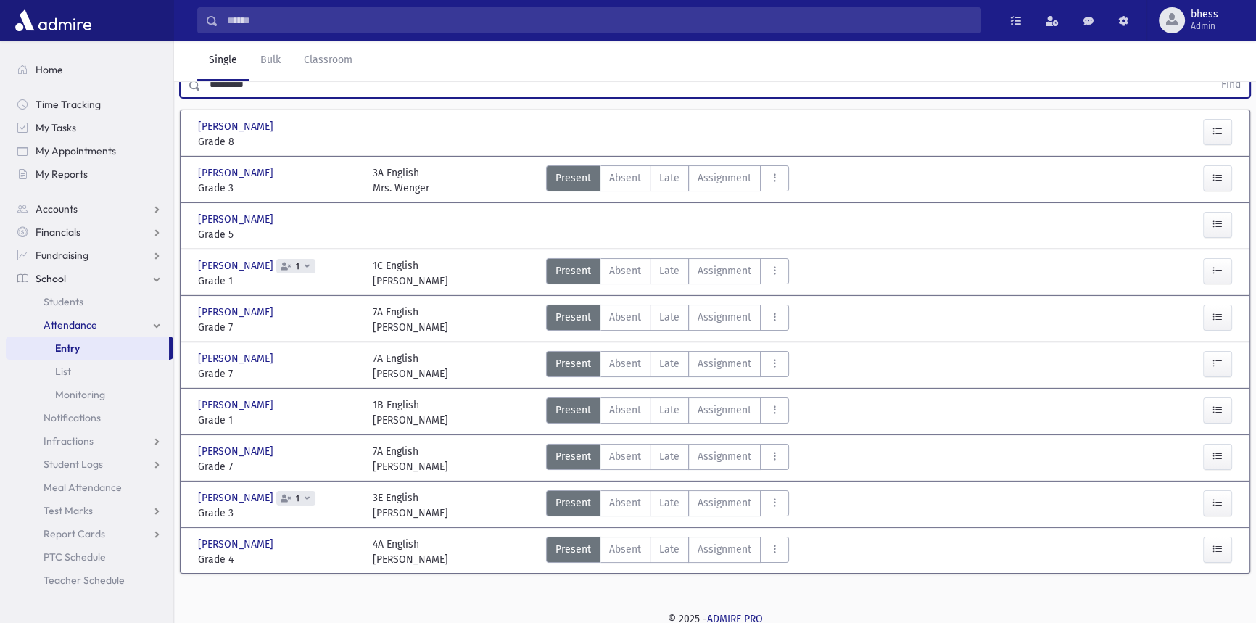
scroll to position [86, 0]
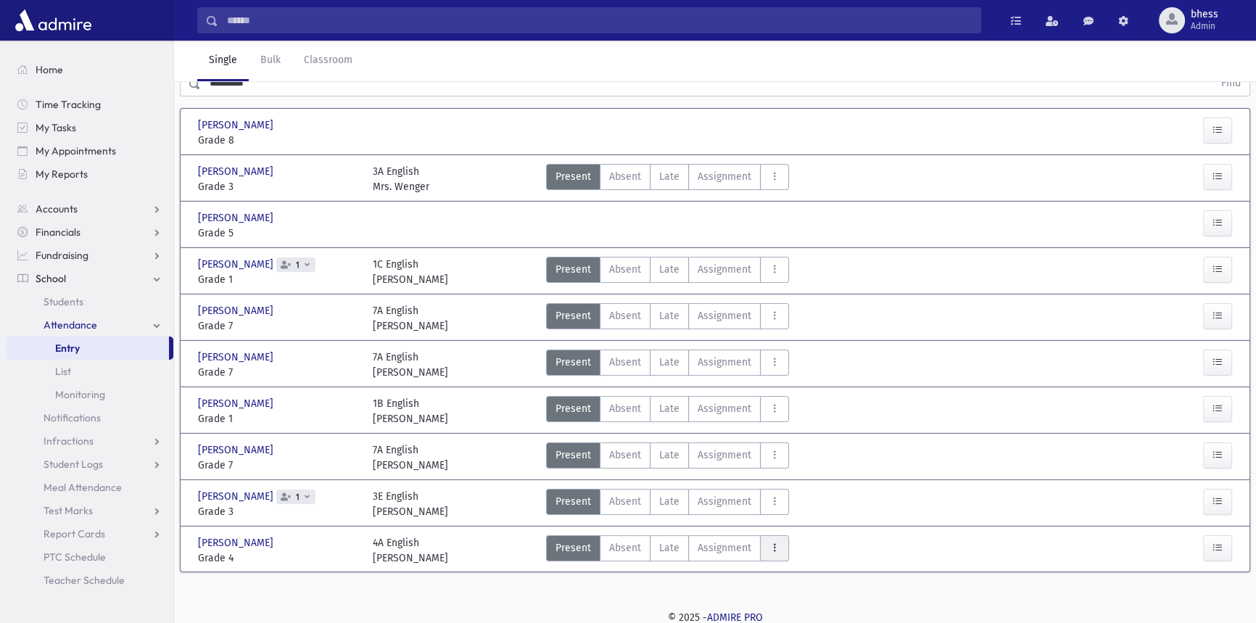
click at [769, 544] on icon "AttTypes" at bounding box center [774, 548] width 10 height 12
click at [776, 546] on icon "AttTypes" at bounding box center [774, 548] width 10 height 12
click at [771, 542] on icon "AttTypes" at bounding box center [774, 548] width 10 height 12
click at [679, 550] on label "Late Late" at bounding box center [669, 548] width 39 height 26
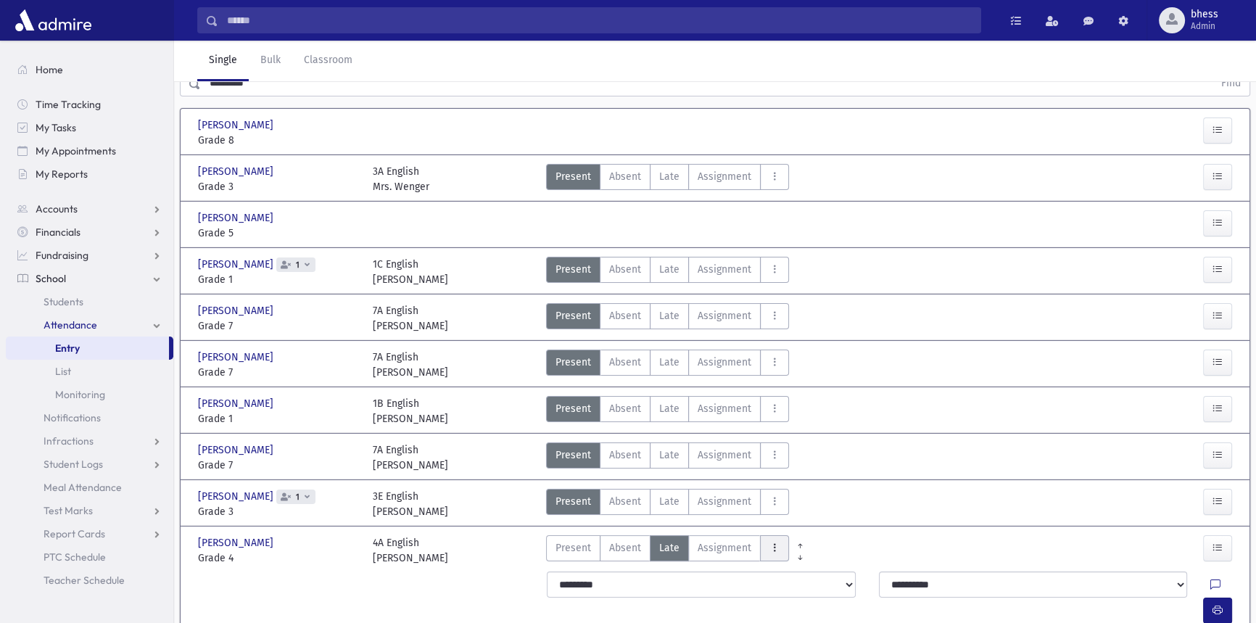
click at [769, 547] on icon "AttTypes" at bounding box center [774, 548] width 10 height 12
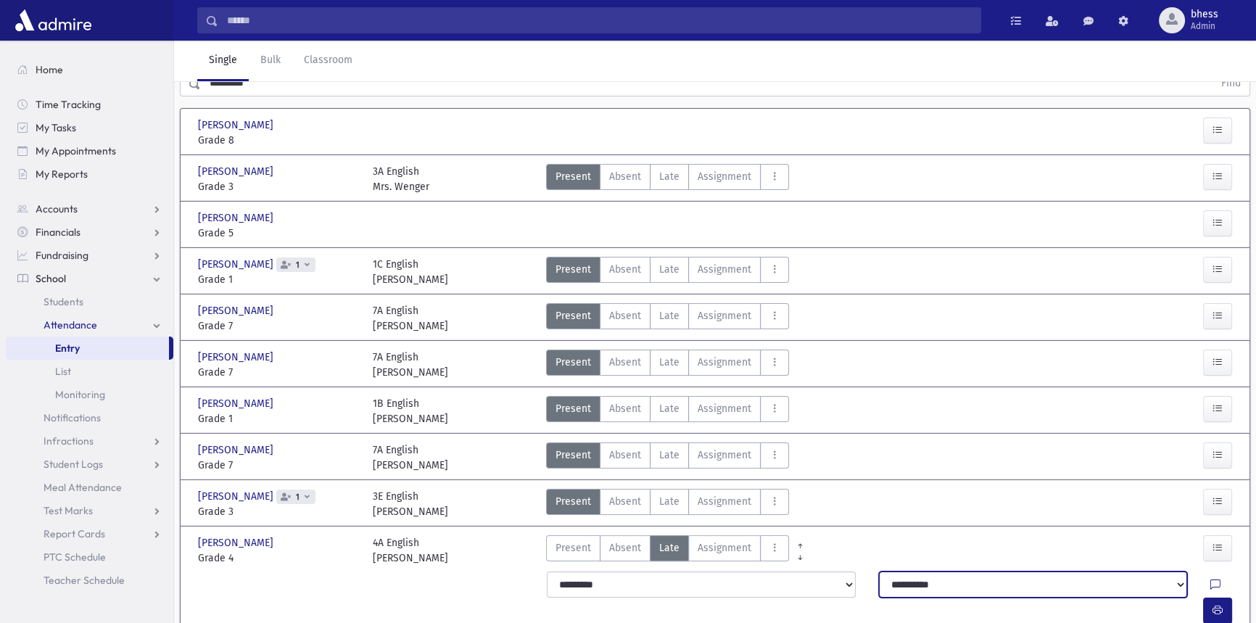
click at [890, 584] on select "**********" at bounding box center [1033, 584] width 308 height 26
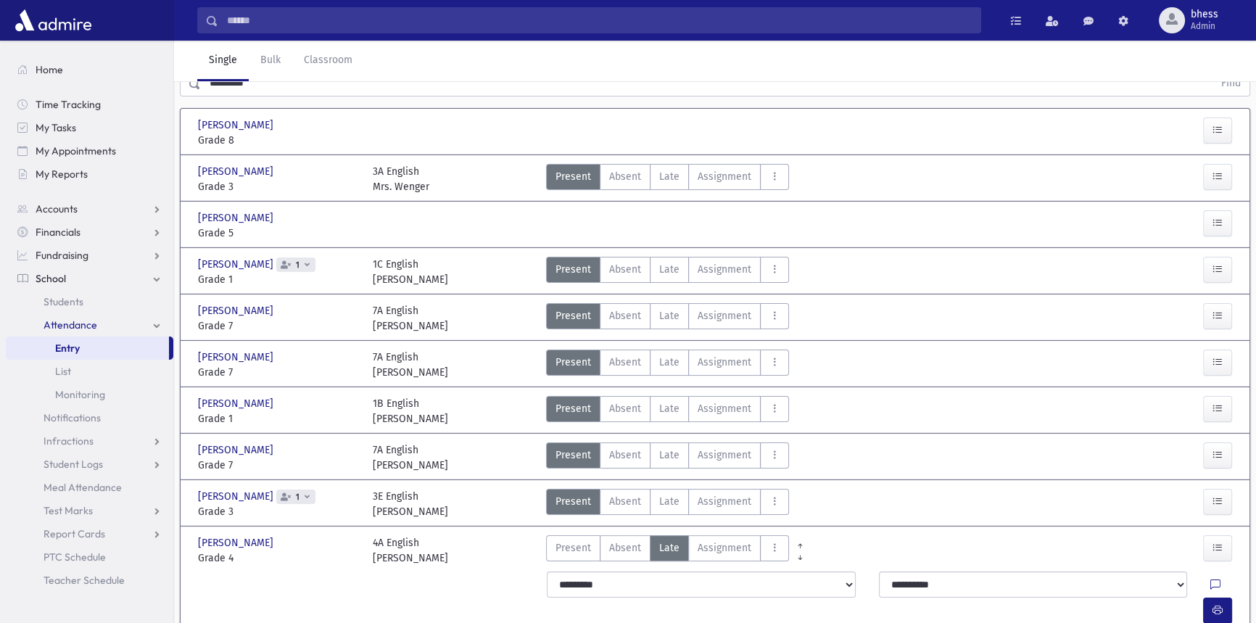
click at [842, 557] on div "Present P Absent A Late Late Assignment Assignment Cut C Disrespectful" at bounding box center [846, 550] width 612 height 30
click at [1212, 604] on icon "button" at bounding box center [1217, 610] width 10 height 12
click at [776, 542] on button "AttTypes" at bounding box center [774, 548] width 29 height 26
click at [576, 547] on span "Present" at bounding box center [573, 547] width 36 height 15
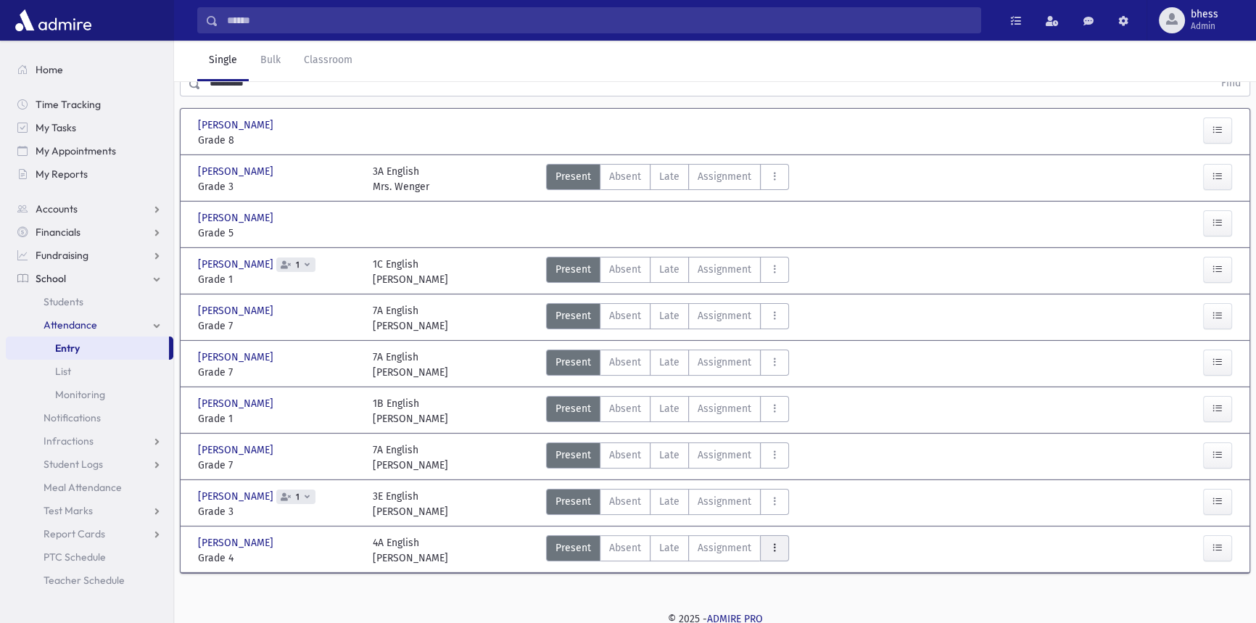
click at [774, 547] on icon "AttTypes" at bounding box center [774, 548] width 10 height 12
click at [760, 545] on button "AttTypes" at bounding box center [774, 548] width 29 height 26
click at [777, 510] on button "AttTypes" at bounding box center [774, 502] width 29 height 26
click at [771, 542] on icon "AttTypes" at bounding box center [774, 548] width 10 height 12
click at [666, 546] on span "Late" at bounding box center [669, 547] width 20 height 15
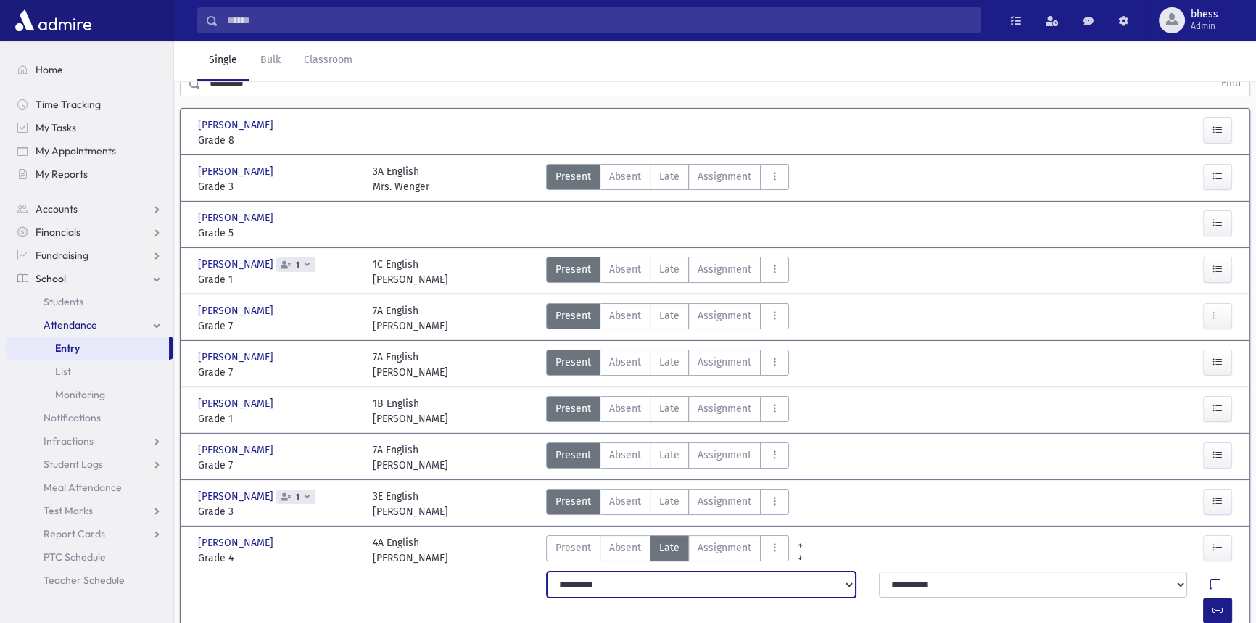
click at [841, 580] on select "**********" at bounding box center [701, 584] width 308 height 26
click at [547, 571] on select "**********" at bounding box center [701, 584] width 308 height 26
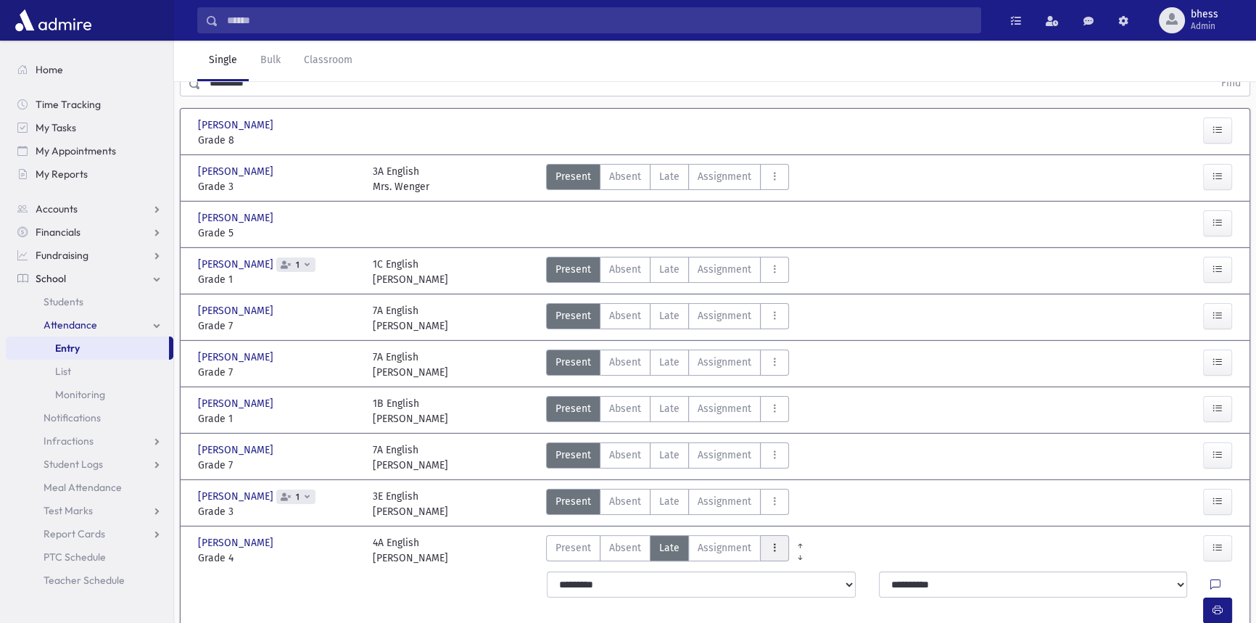
click at [776, 546] on button "AttTypes" at bounding box center [774, 548] width 29 height 26
click at [792, 547] on link at bounding box center [800, 553] width 22 height 12
click at [776, 546] on icon "AttTypes" at bounding box center [774, 548] width 10 height 12
click at [570, 551] on span "Present" at bounding box center [573, 547] width 36 height 15
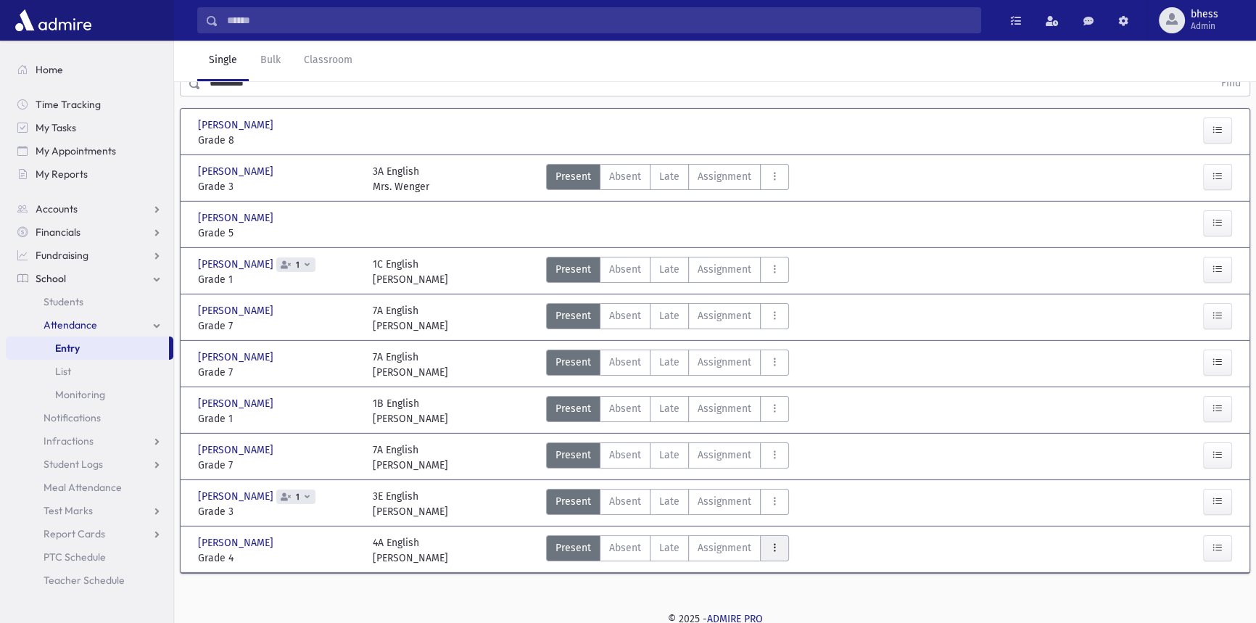
click at [771, 551] on icon "AttTypes" at bounding box center [774, 548] width 10 height 12
click at [652, 545] on label "Late Late" at bounding box center [669, 548] width 39 height 26
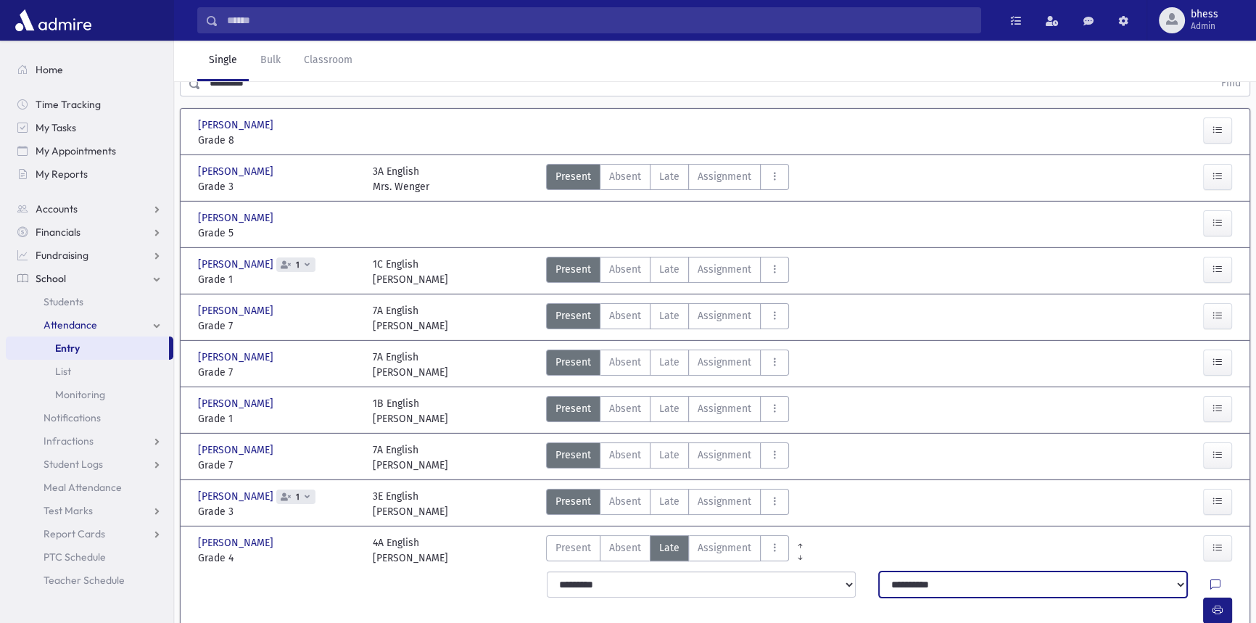
click at [1082, 584] on select "**********" at bounding box center [1033, 584] width 308 height 26
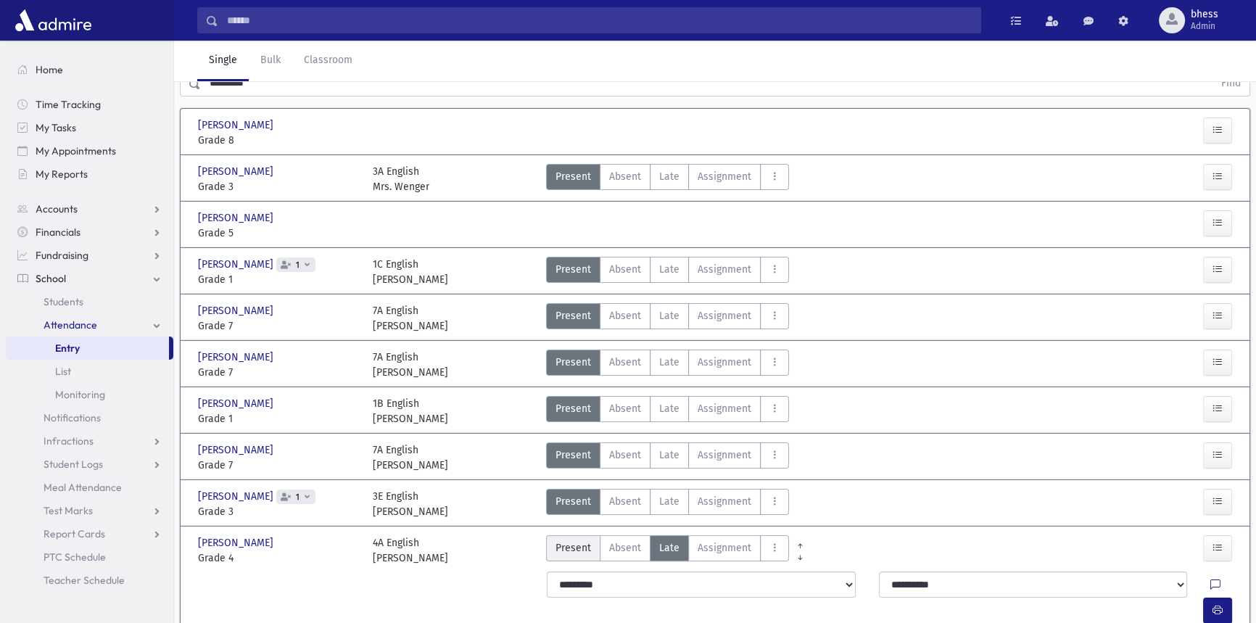
click at [573, 543] on span "Present" at bounding box center [573, 547] width 36 height 15
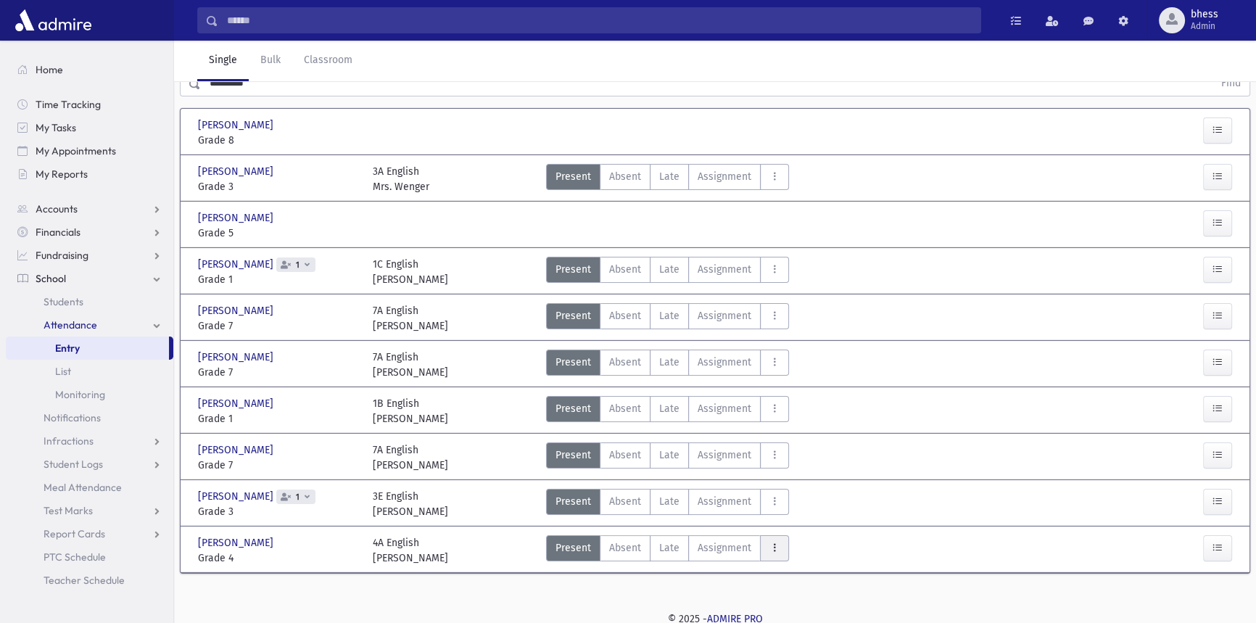
click at [769, 547] on icon "AttTypes" at bounding box center [774, 548] width 10 height 12
click at [780, 544] on button "AttTypes" at bounding box center [774, 548] width 29 height 26
drag, startPoint x: 780, startPoint y: 544, endPoint x: 759, endPoint y: 547, distance: 21.2
click at [760, 547] on button "AttTypes" at bounding box center [774, 548] width 29 height 26
click at [780, 542] on button "AttTypes" at bounding box center [774, 548] width 29 height 26
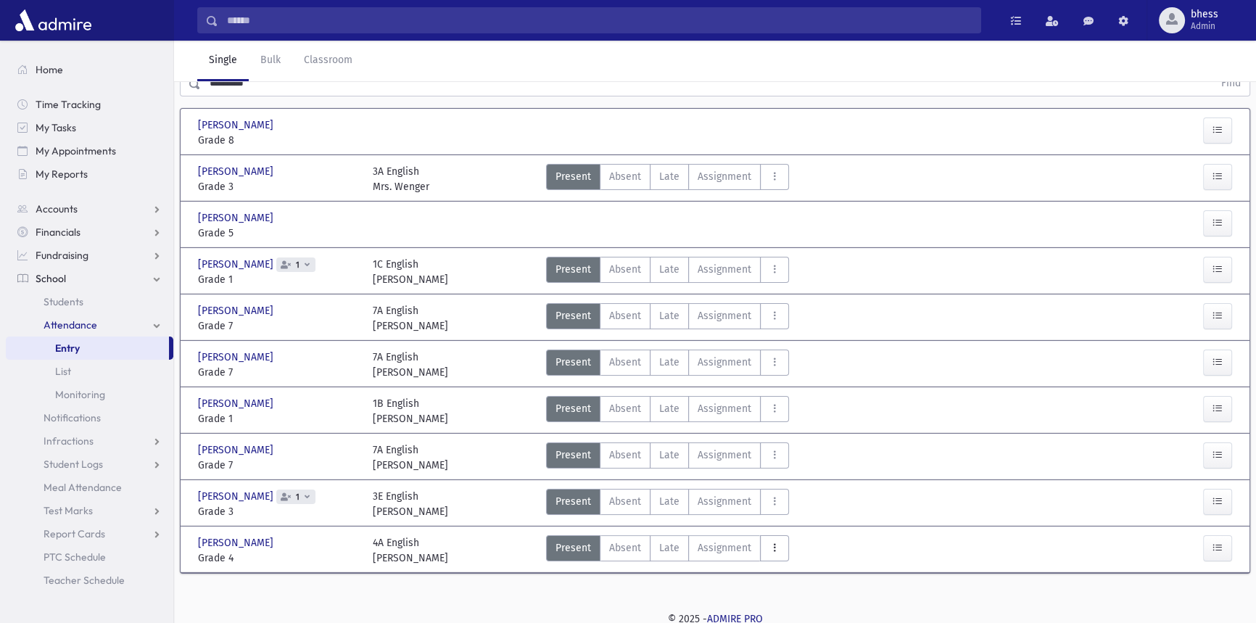
click at [582, 543] on span "Present" at bounding box center [573, 547] width 36 height 15
click at [763, 551] on button "AttTypes" at bounding box center [774, 548] width 29 height 26
click at [772, 542] on icon "AttTypes" at bounding box center [774, 548] width 10 height 12
drag, startPoint x: 772, startPoint y: 542, endPoint x: 826, endPoint y: 549, distance: 54.9
click at [813, 551] on div "Present P Absent A Late Late Assignment Assignment Cut C Disrespectful" at bounding box center [846, 550] width 612 height 30
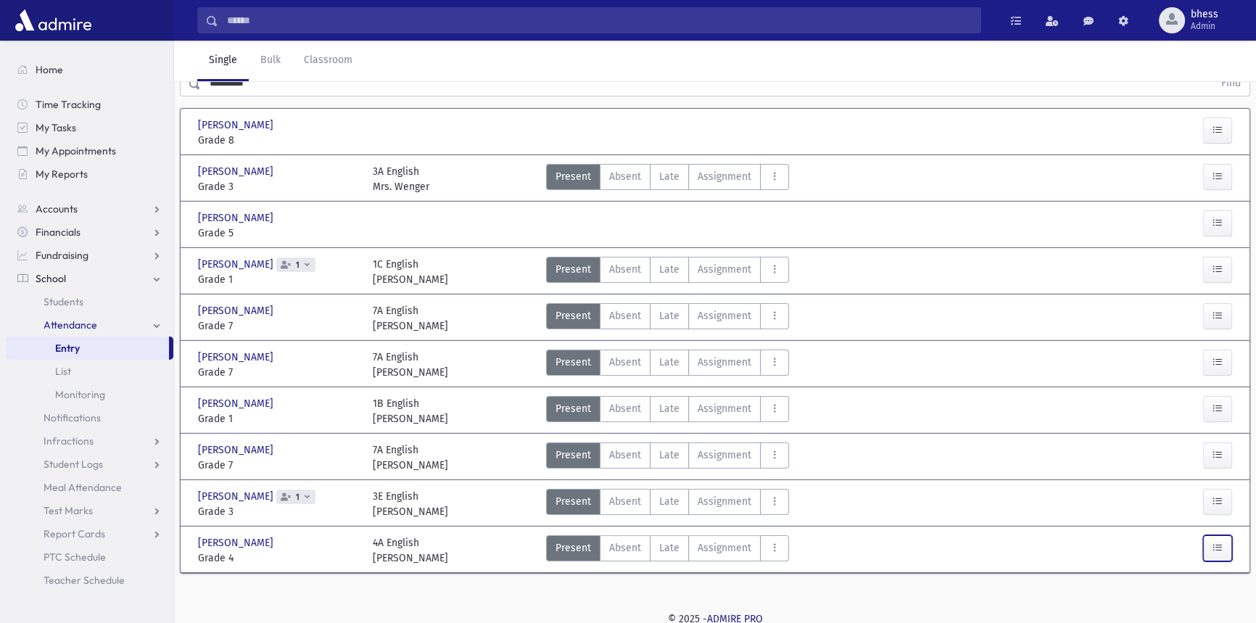
click at [1227, 546] on button "button" at bounding box center [1217, 548] width 29 height 26
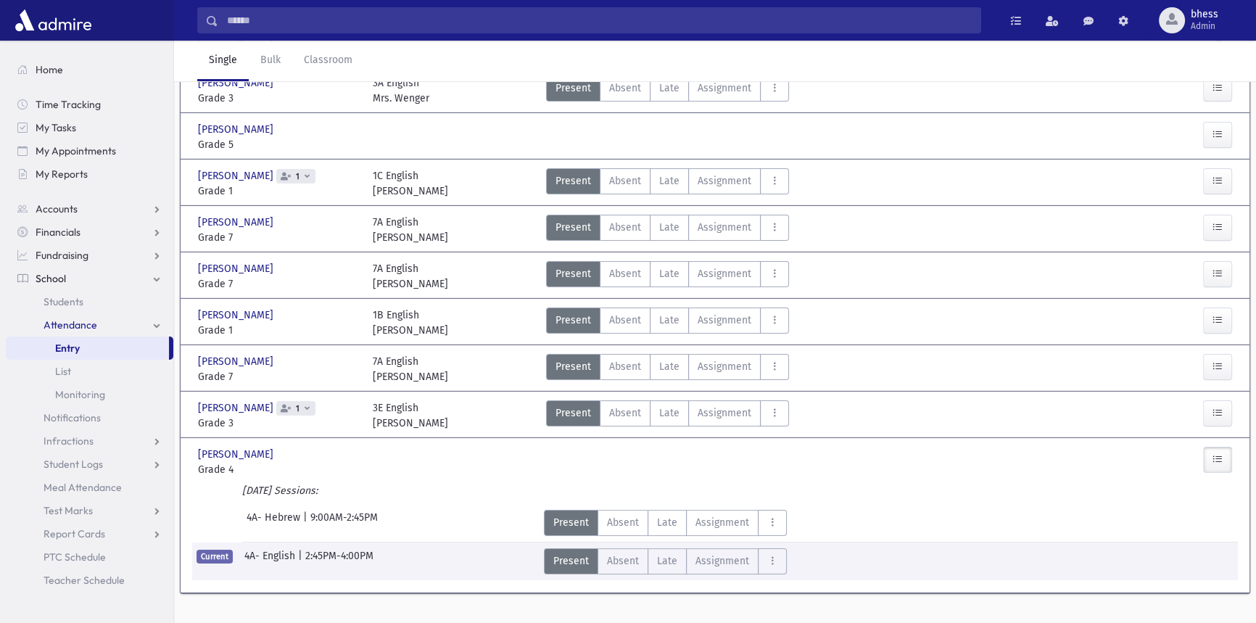
scroll to position [196, 0]
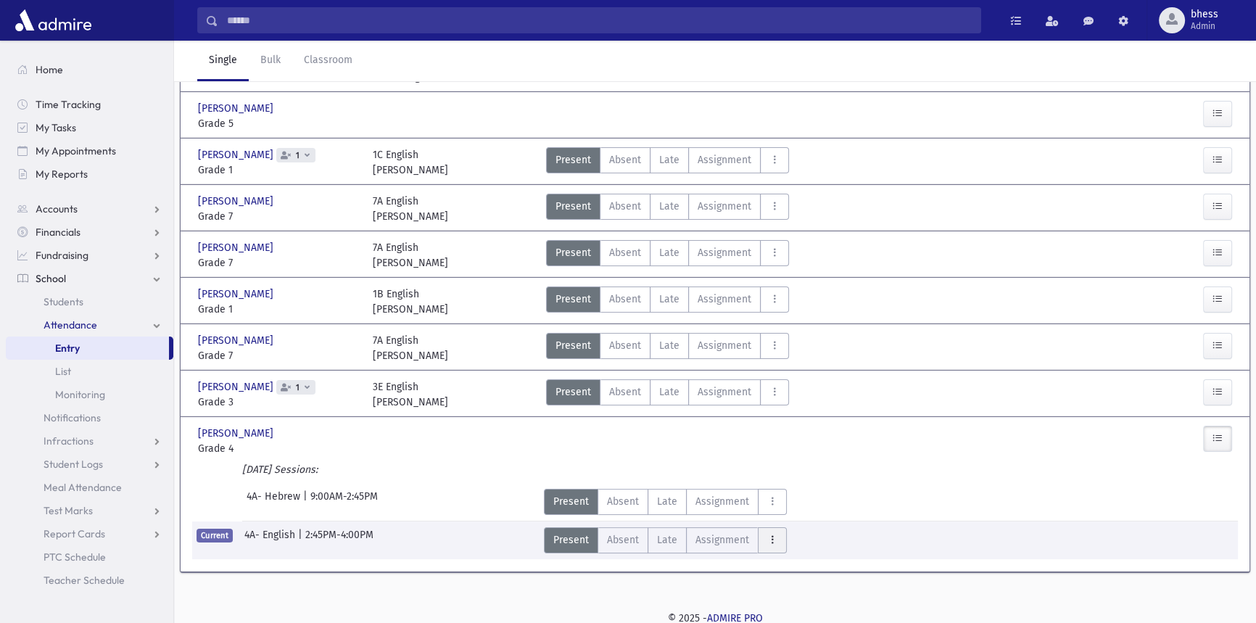
click at [768, 534] on icon "AttTypes" at bounding box center [772, 540] width 10 height 12
click at [769, 491] on button "AttTypes" at bounding box center [772, 502] width 29 height 26
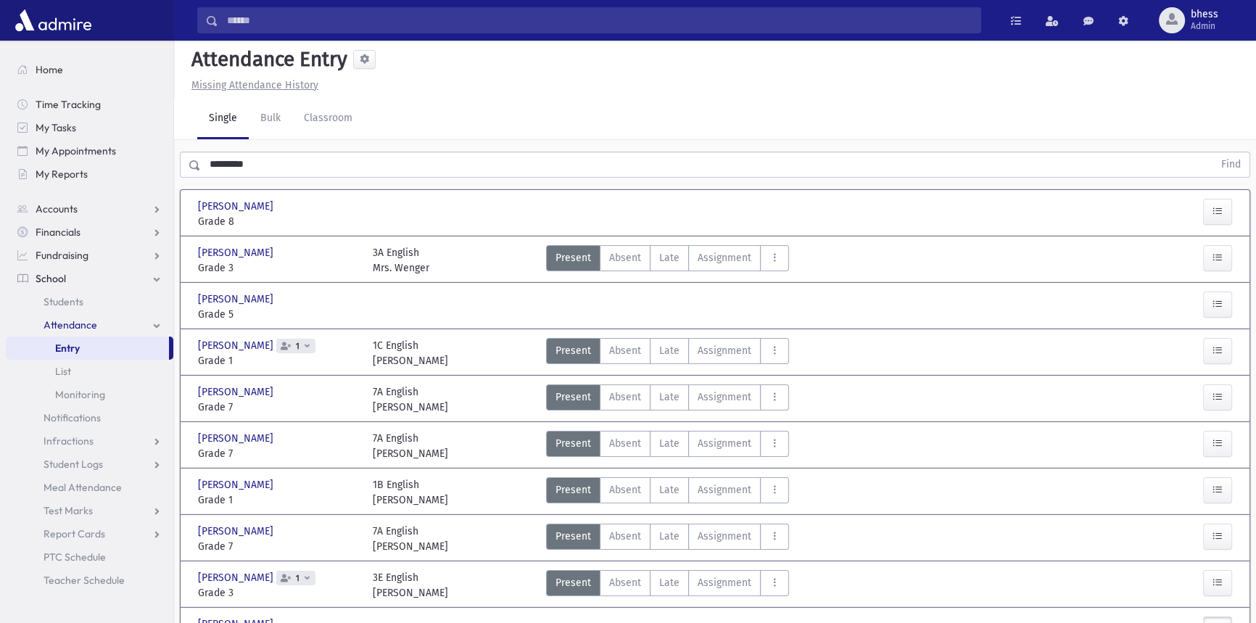
scroll to position [0, 0]
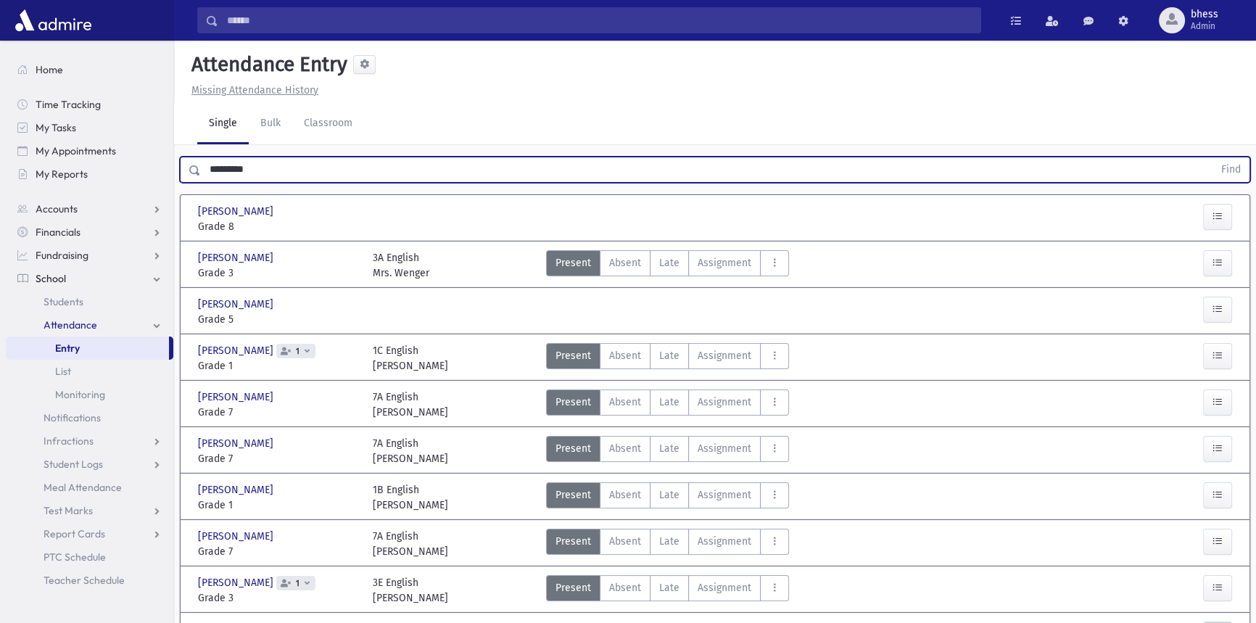
drag, startPoint x: 263, startPoint y: 178, endPoint x: 205, endPoint y: 186, distance: 58.6
click at [205, 186] on div "********* Find" at bounding box center [715, 166] width 1082 height 43
type input "********"
click at [1212, 157] on button "Find" at bounding box center [1230, 169] width 37 height 25
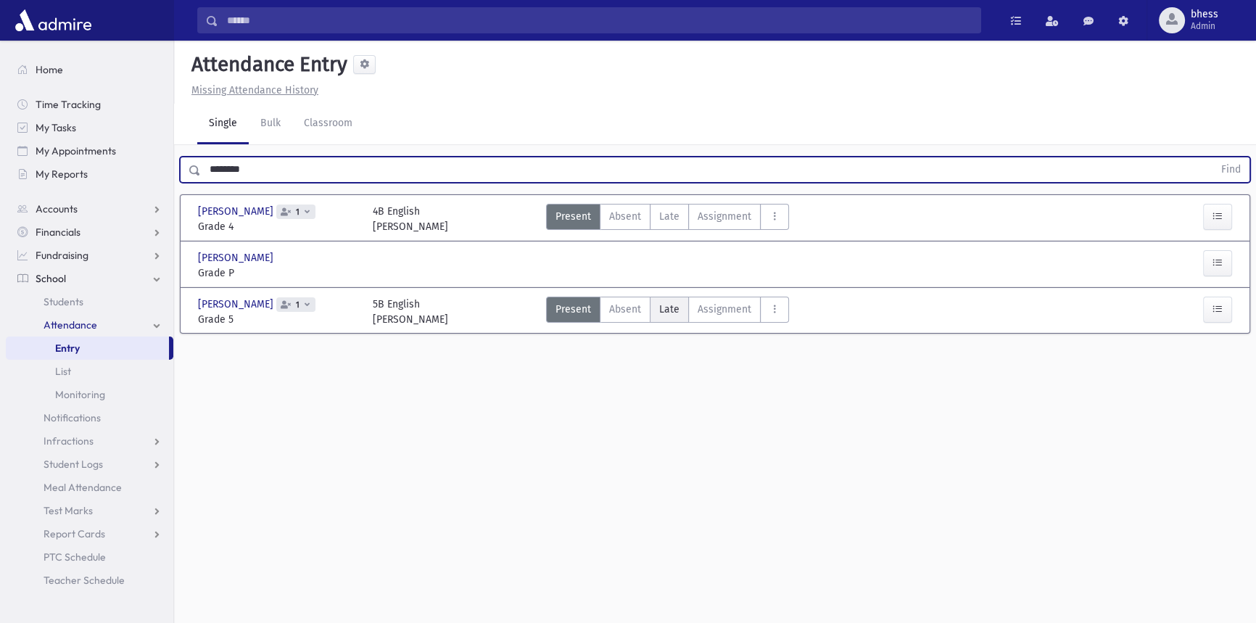
click at [679, 306] on label "Late Late" at bounding box center [669, 310] width 39 height 26
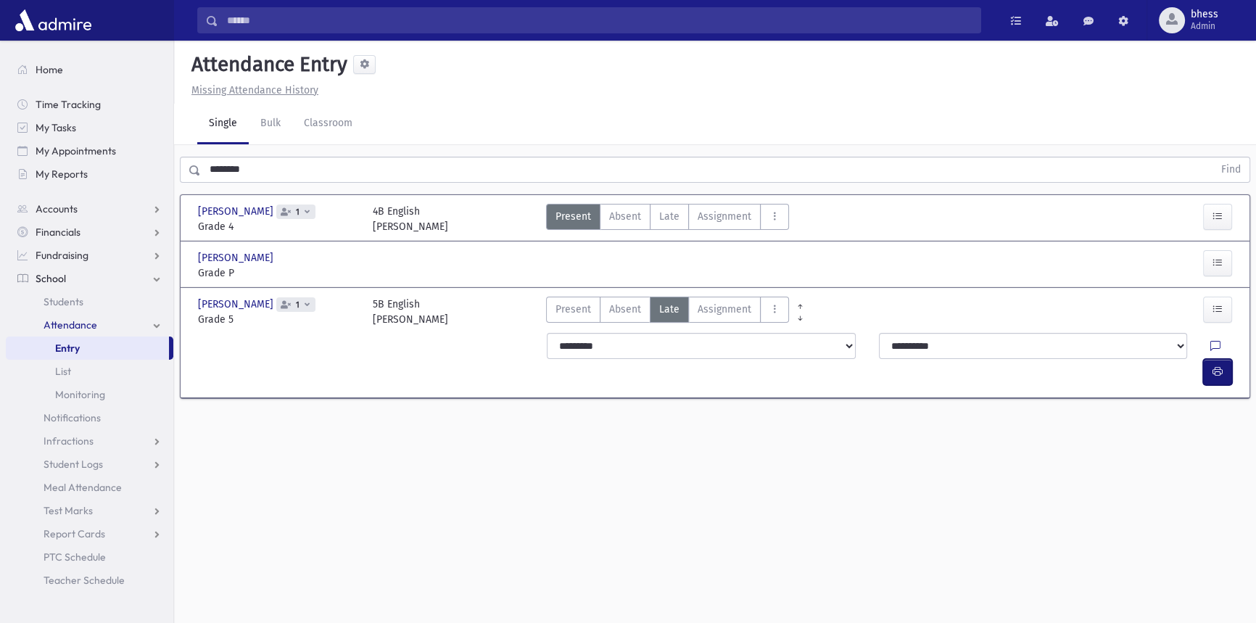
click at [1207, 359] on button "button" at bounding box center [1217, 372] width 29 height 26
